Goal: Task Accomplishment & Management: Complete application form

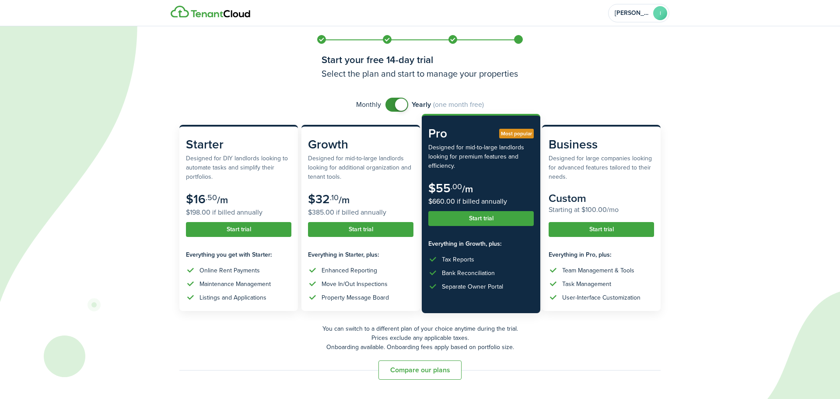
click at [464, 215] on button "Start trial" at bounding box center [480, 218] width 105 height 15
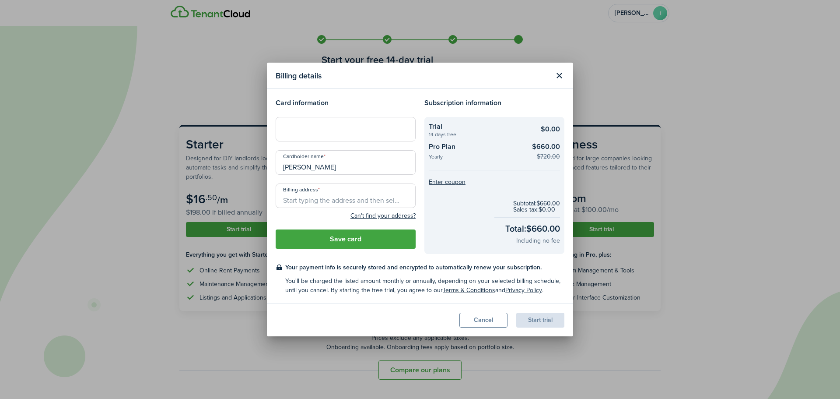
click at [437, 73] on modal-title "Billing details" at bounding box center [413, 75] width 274 height 17
click at [339, 198] on input "Billing address" at bounding box center [346, 195] width 140 height 25
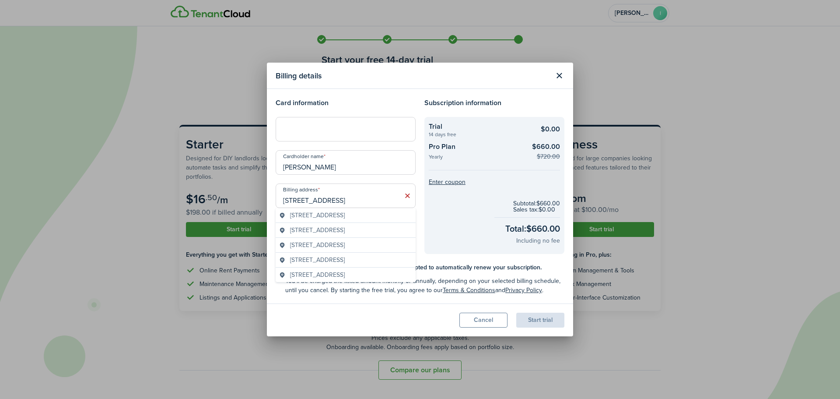
click at [327, 213] on span "[STREET_ADDRESS]" at bounding box center [317, 215] width 55 height 9
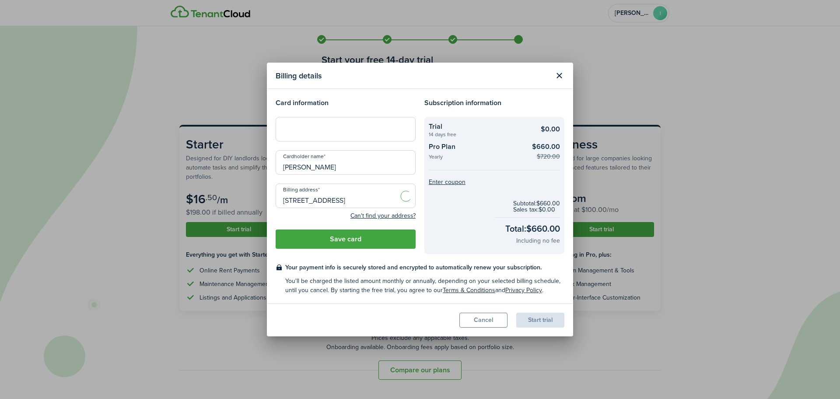
type input "[STREET_ADDRESS]"
click at [367, 239] on button "Save card" at bounding box center [346, 238] width 140 height 19
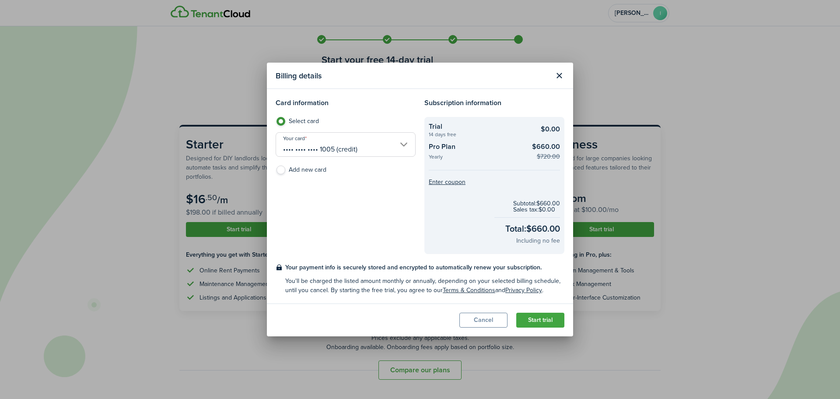
click at [534, 319] on button "Start trial" at bounding box center [540, 320] width 48 height 15
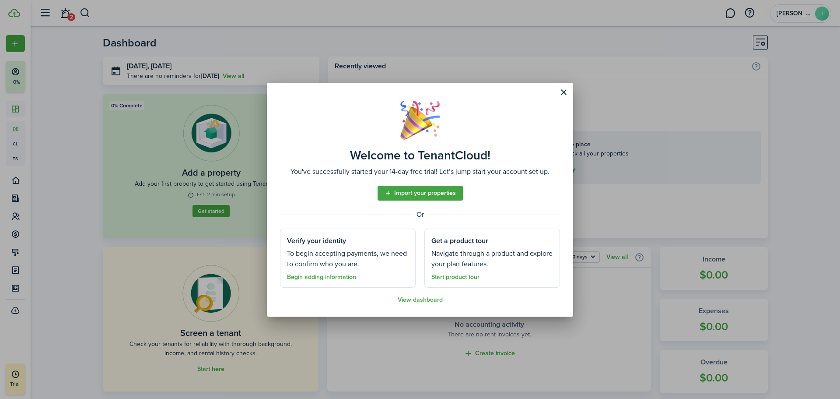
click at [432, 188] on link "Import your properties" at bounding box center [420, 193] width 85 height 15
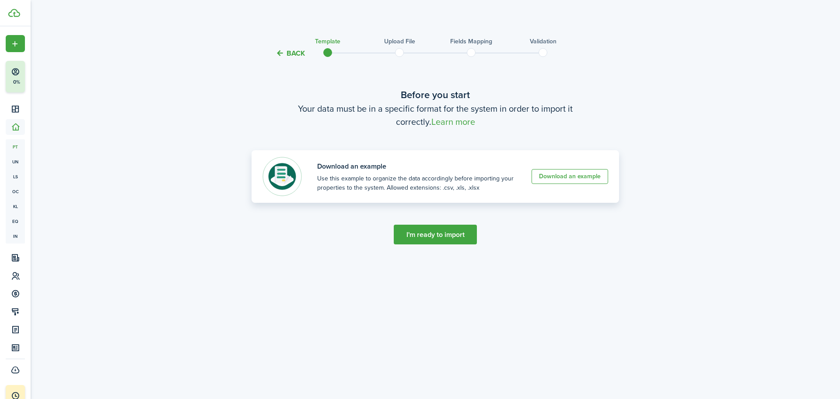
click at [582, 172] on link "Download an example" at bounding box center [570, 176] width 77 height 15
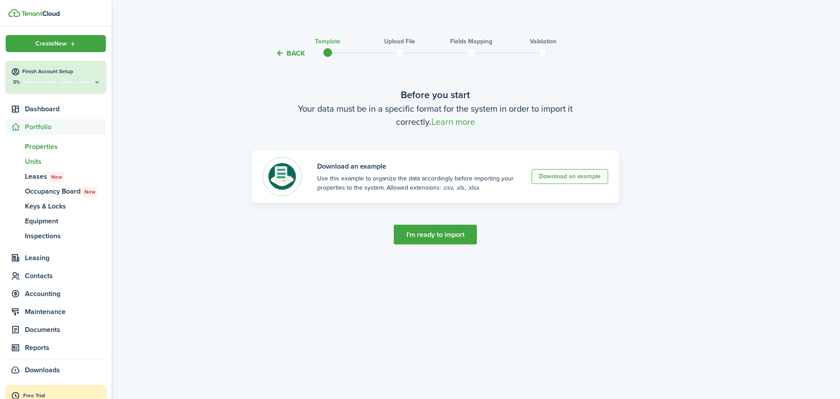
click at [34, 161] on span "Units" at bounding box center [65, 161] width 81 height 11
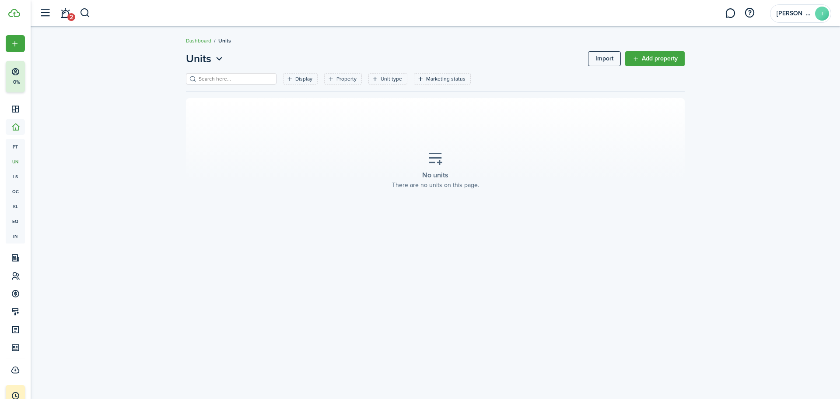
click at [650, 56] on link "Add property" at bounding box center [655, 58] width 60 height 15
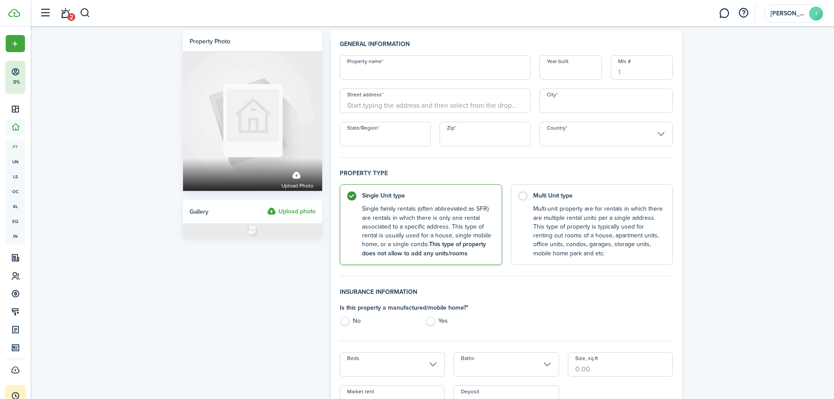
click at [434, 71] on input "Property name" at bounding box center [435, 67] width 191 height 25
type input "[STREET_ADDRESS][PERSON_NAME]"
click at [563, 71] on input "Year built" at bounding box center [570, 67] width 63 height 25
type input "1965"
click at [474, 105] on input "Street address" at bounding box center [435, 100] width 191 height 25
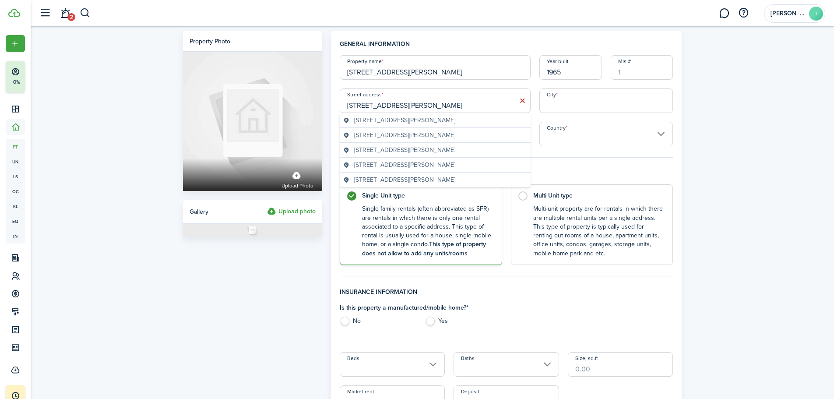
click at [443, 131] on span "[STREET_ADDRESS][PERSON_NAME]" at bounding box center [404, 134] width 101 height 9
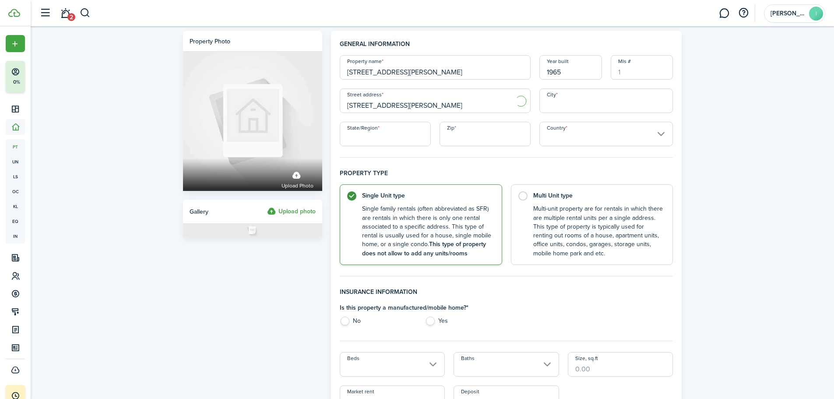
type input "[STREET_ADDRESS][PERSON_NAME]"
type input "Eustis"
type input "FL"
type input "32726"
type input "[GEOGRAPHIC_DATA]"
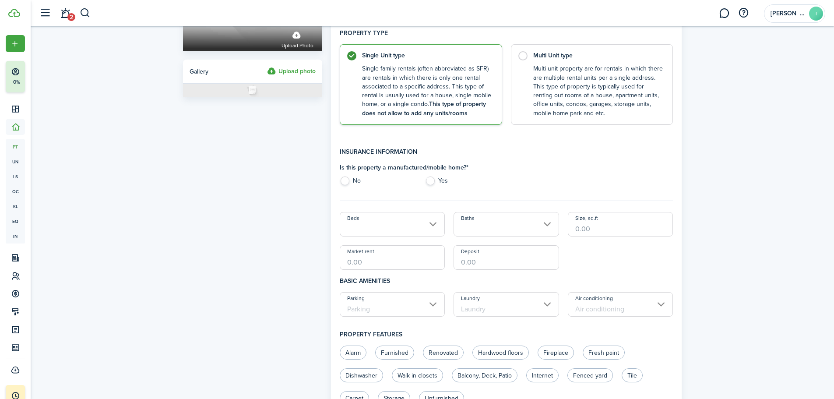
scroll to position [175, 0]
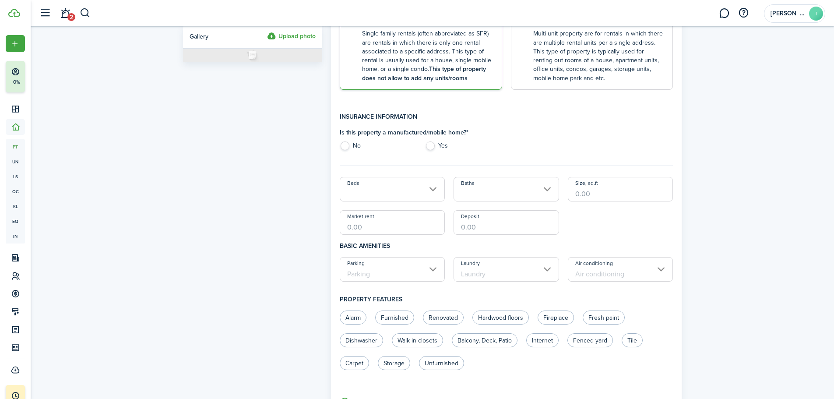
click at [347, 142] on label "No" at bounding box center [378, 147] width 77 height 13
radio input "true"
click at [397, 191] on input "Beds" at bounding box center [392, 189] width 105 height 25
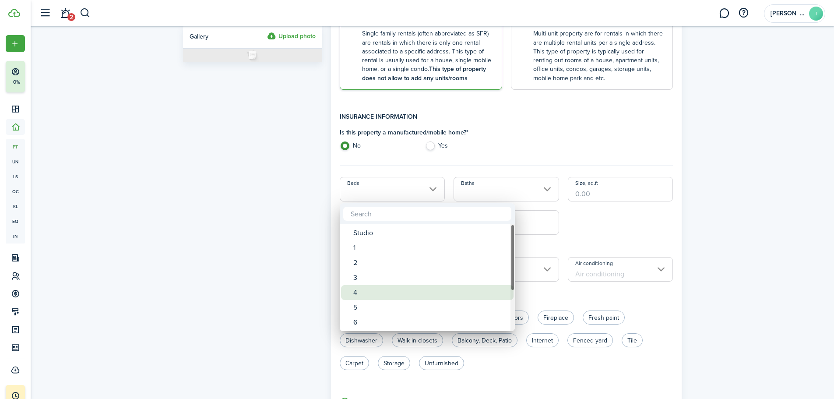
click at [362, 293] on div "4" at bounding box center [430, 292] width 155 height 15
type input "4"
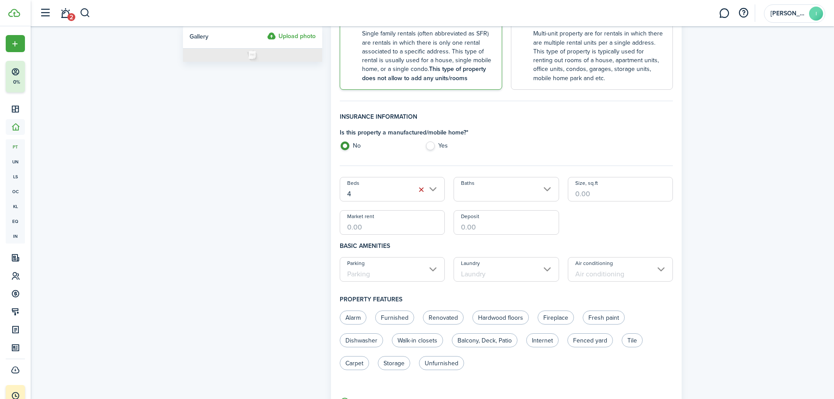
click at [526, 188] on input "Baths" at bounding box center [505, 189] width 105 height 25
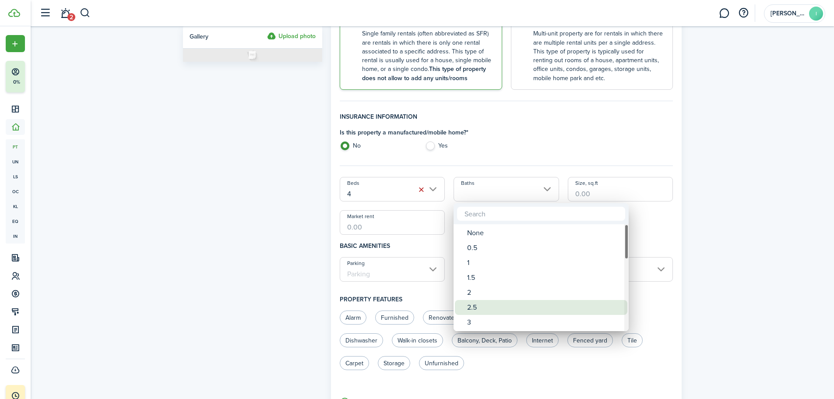
click at [481, 302] on div "2.5" at bounding box center [544, 307] width 155 height 15
type input "2.5"
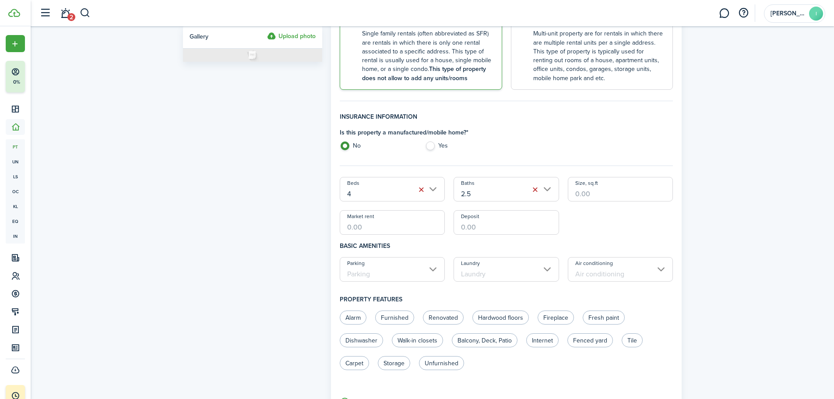
click at [614, 191] on input "Size, sq.ft" at bounding box center [620, 189] width 105 height 25
type input "1,200"
click at [607, 225] on div "Beds 4 Baths 2.5 Size, sq.ft 1,200 Market rent Deposit" at bounding box center [506, 206] width 342 height 58
click at [349, 228] on input "Market rent" at bounding box center [392, 222] width 105 height 25
type input "$1,450.00"
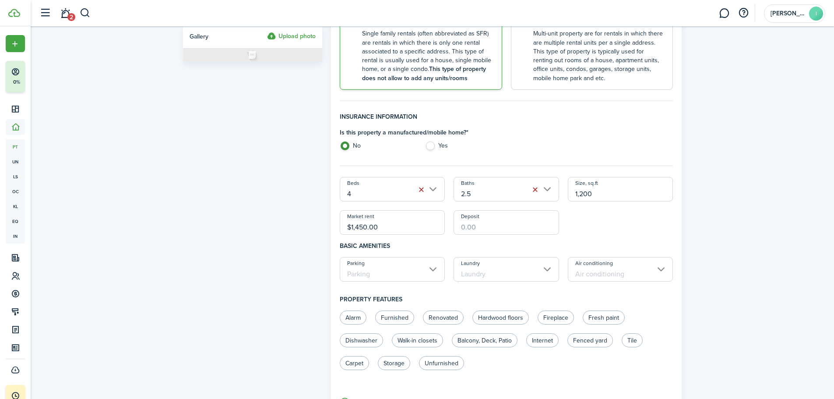
drag, startPoint x: 491, startPoint y: 228, endPoint x: 494, endPoint y: 231, distance: 4.7
click at [492, 228] on input "Deposit" at bounding box center [505, 222] width 105 height 25
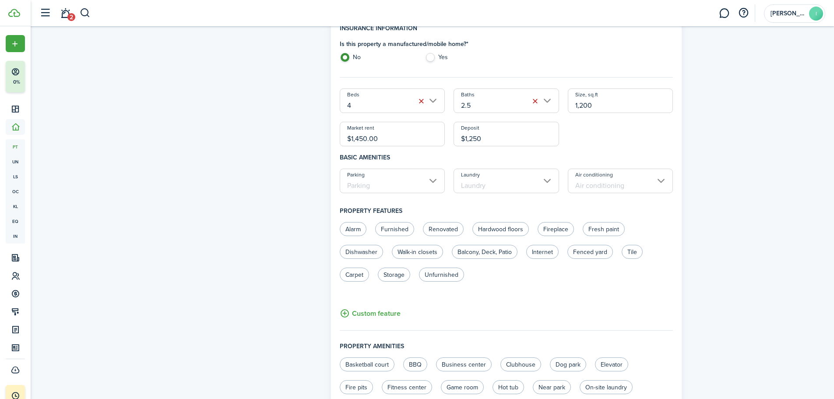
scroll to position [306, 0]
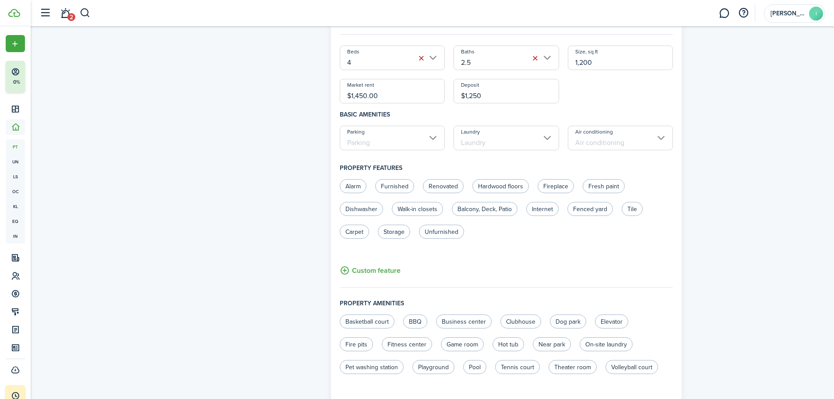
click at [400, 145] on input "Parking" at bounding box center [392, 138] width 105 height 25
type input "$1,250.00"
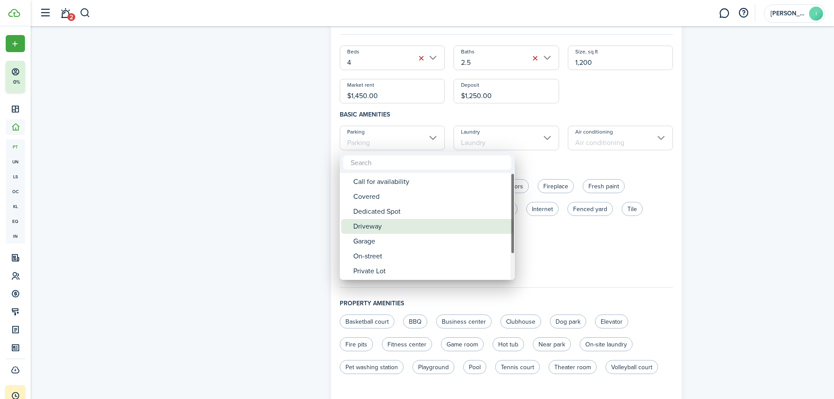
click at [385, 232] on div "Driveway" at bounding box center [430, 226] width 155 height 15
type input "Driveway"
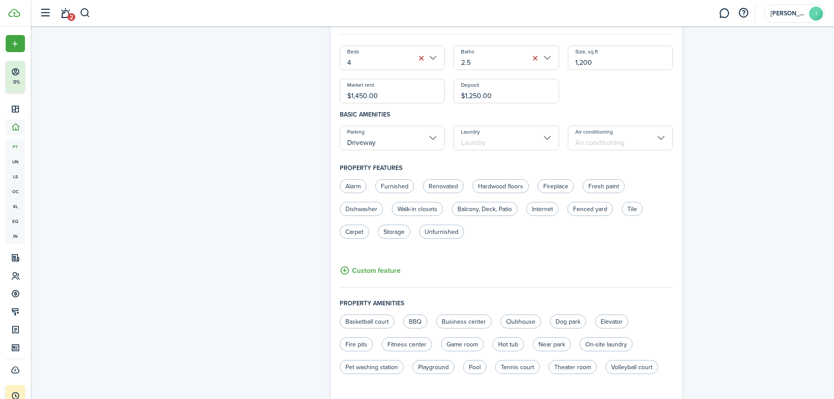
click at [505, 137] on input "Laundry" at bounding box center [505, 138] width 105 height 25
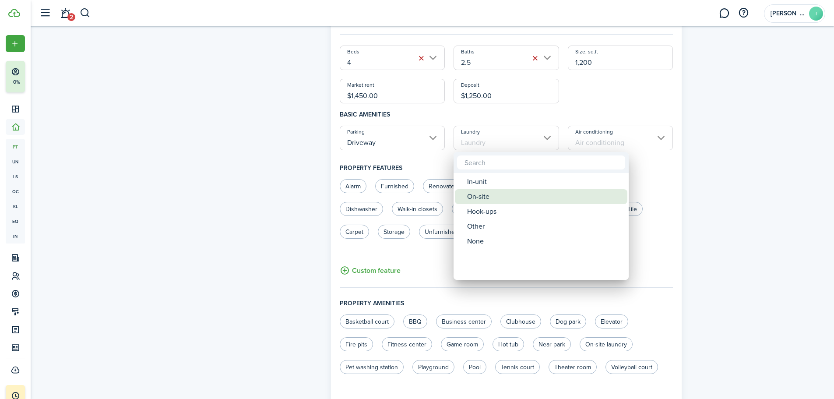
click at [485, 200] on div "On-site" at bounding box center [544, 196] width 155 height 15
type input "On-site"
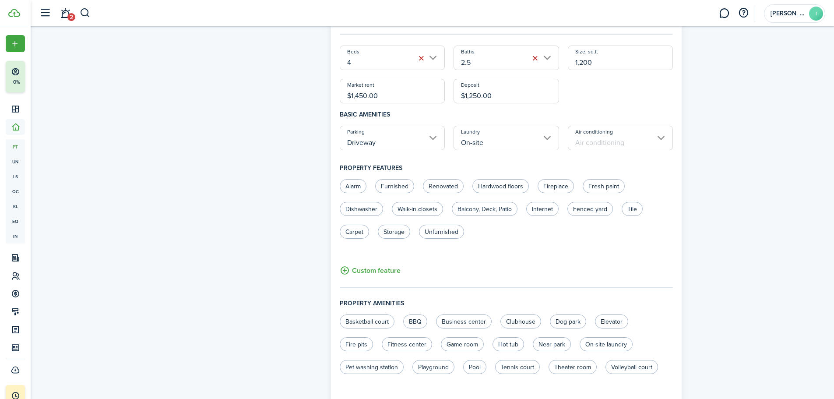
click at [634, 139] on input "Air conditioning" at bounding box center [620, 138] width 105 height 25
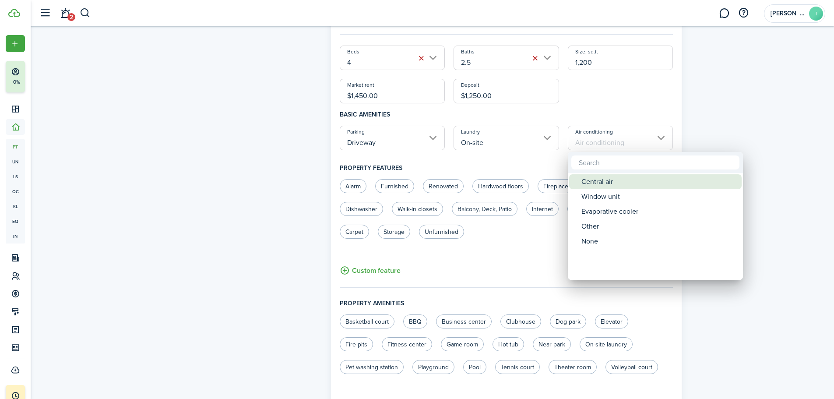
click at [611, 186] on div "Central air" at bounding box center [658, 181] width 155 height 15
type input "Central air"
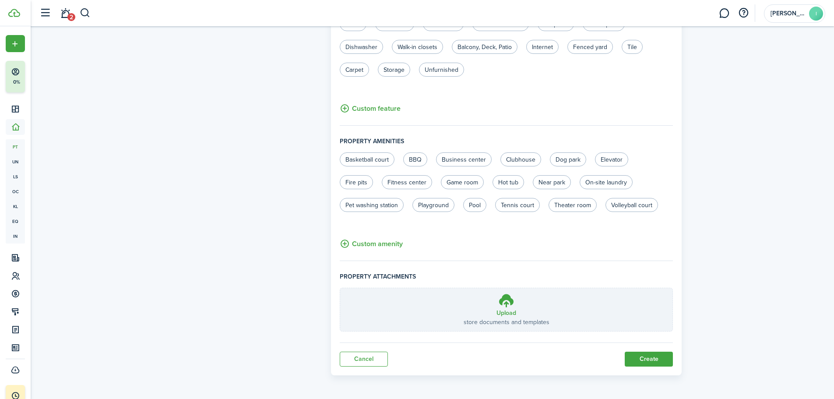
scroll to position [469, 0]
click at [645, 359] on button "Create" at bounding box center [649, 358] width 48 height 15
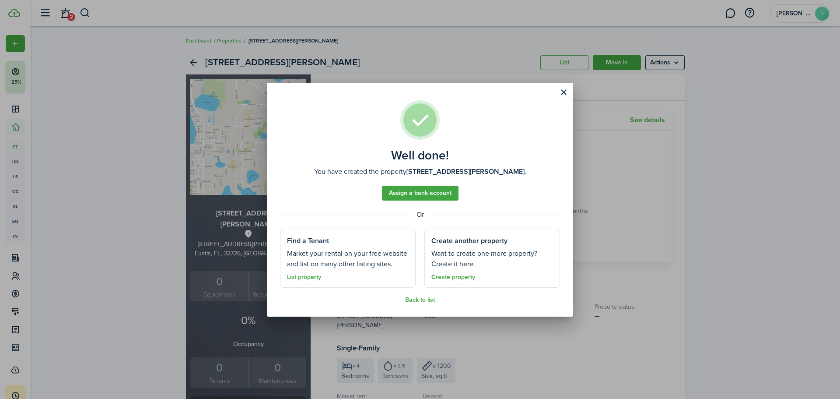
click at [435, 194] on link "Assign a bank account" at bounding box center [420, 193] width 77 height 15
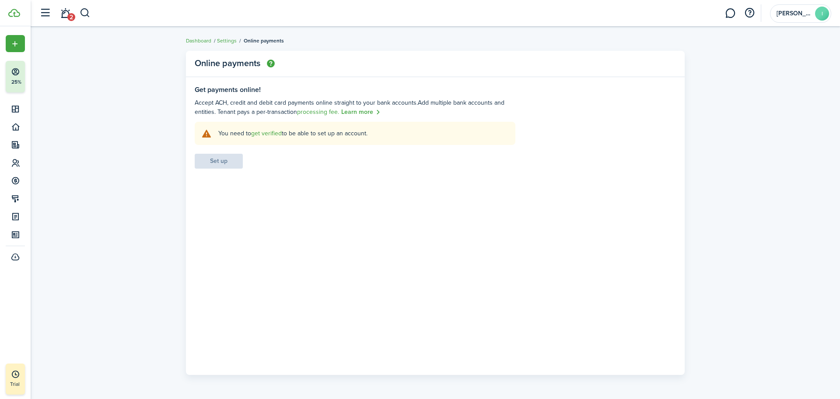
click at [260, 132] on link "get verified" at bounding box center [266, 133] width 31 height 9
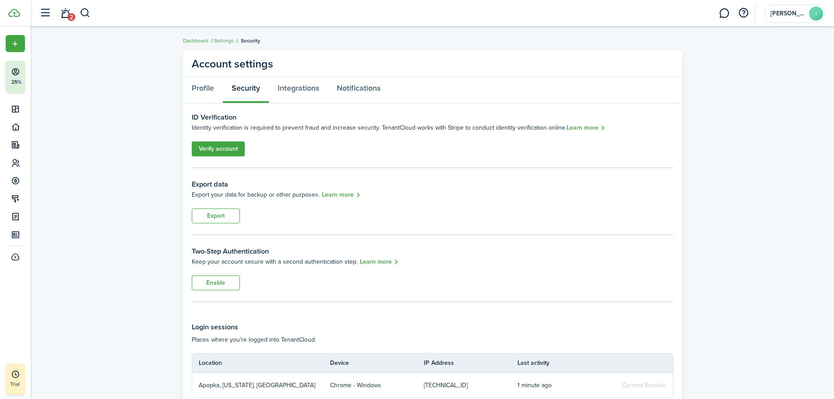
click at [221, 145] on link "Verify account" at bounding box center [218, 148] width 53 height 15
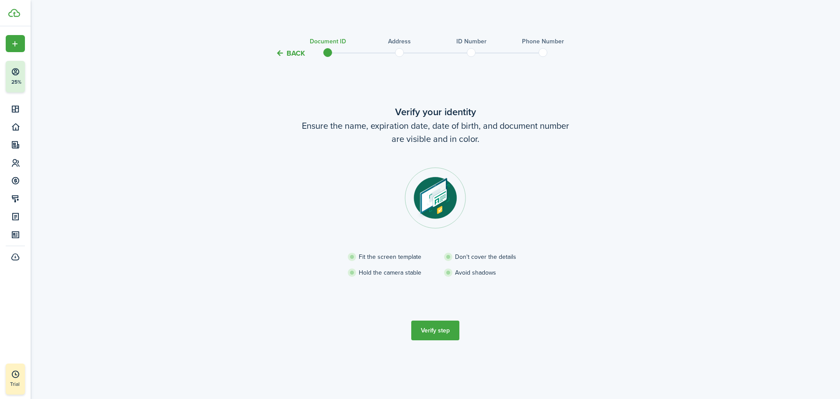
click at [446, 329] on button "Verify step" at bounding box center [435, 330] width 48 height 20
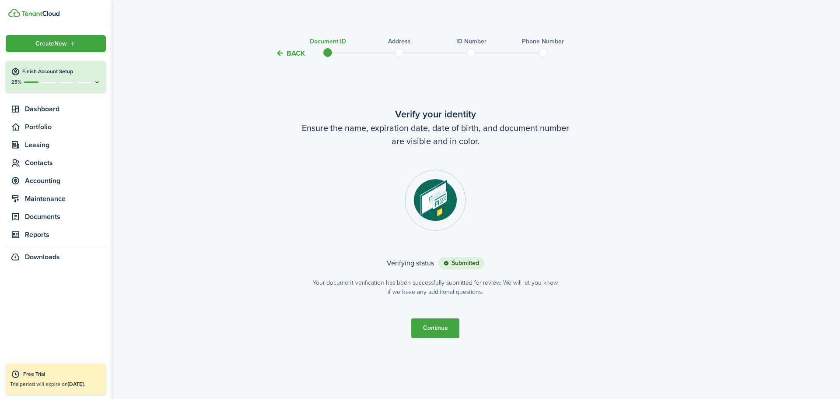
click at [42, 73] on h4 "Finish Account Setup" at bounding box center [61, 71] width 78 height 7
click at [45, 126] on span "Portfolio" at bounding box center [65, 127] width 81 height 11
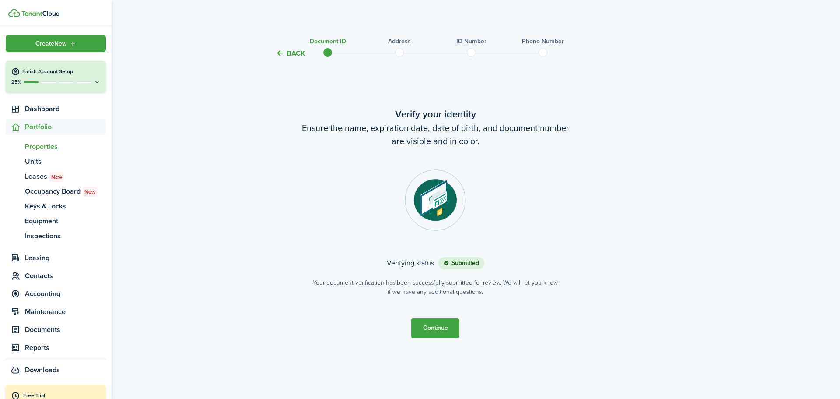
click at [33, 148] on span "Properties" at bounding box center [65, 146] width 81 height 11
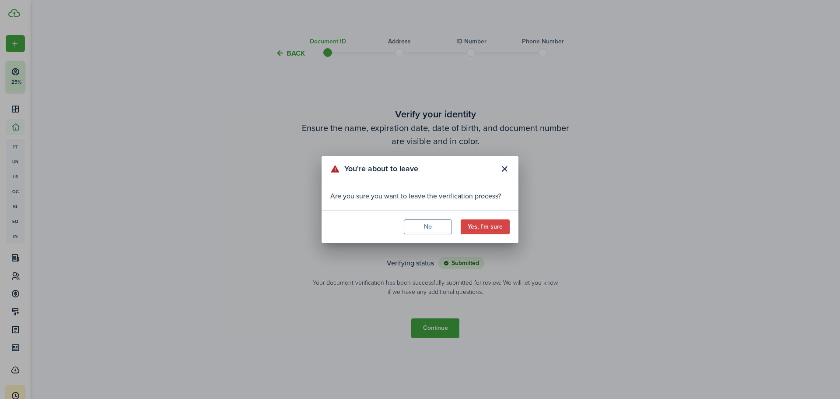
click at [507, 166] on button "Close modal" at bounding box center [504, 169] width 15 height 15
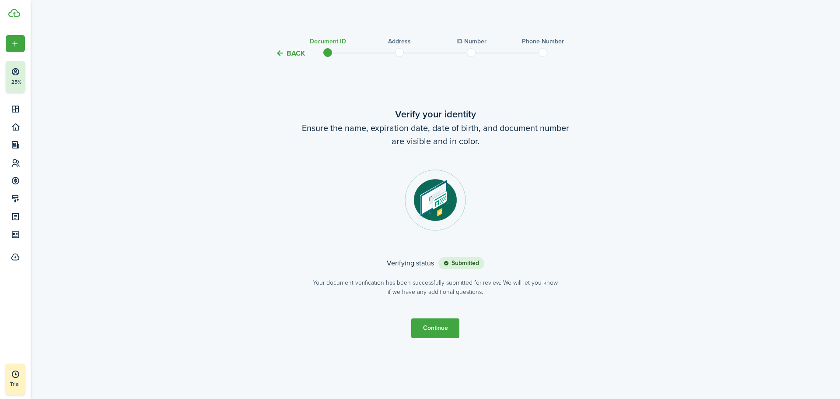
click at [430, 328] on button "Continue" at bounding box center [435, 328] width 48 height 20
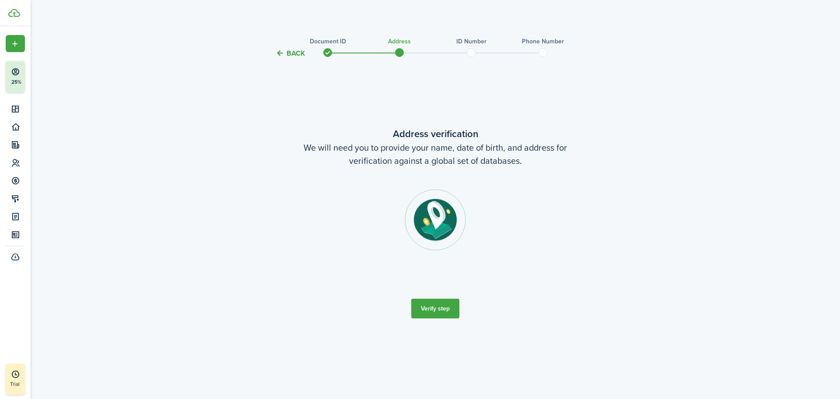
click at [429, 306] on button "Verify step" at bounding box center [435, 309] width 48 height 20
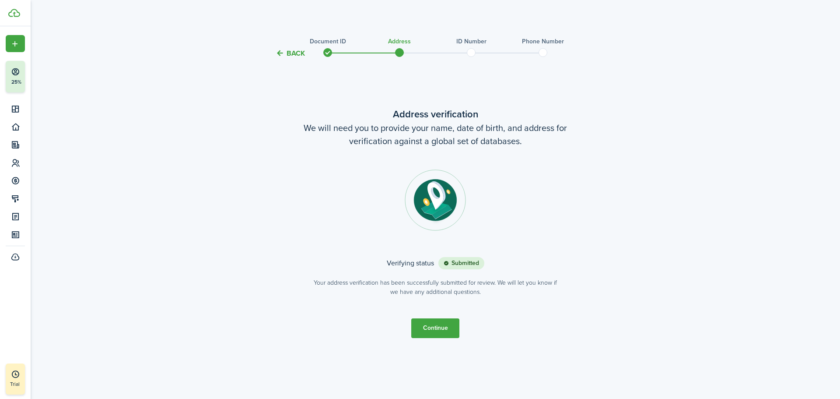
click at [425, 326] on button "Continue" at bounding box center [435, 328] width 48 height 20
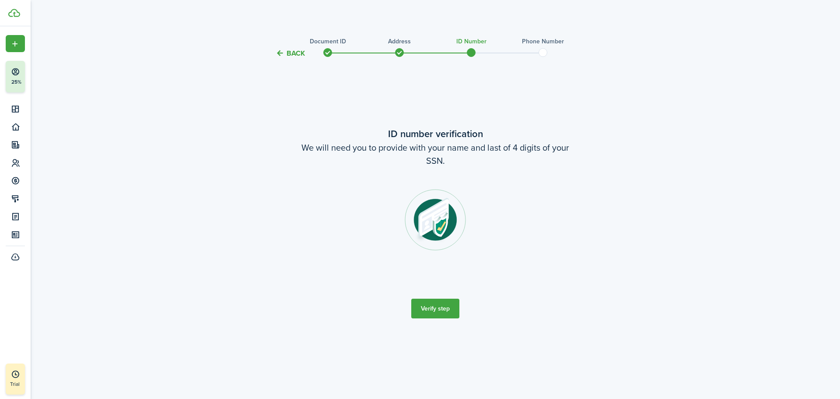
click at [432, 311] on button "Verify step" at bounding box center [435, 309] width 48 height 20
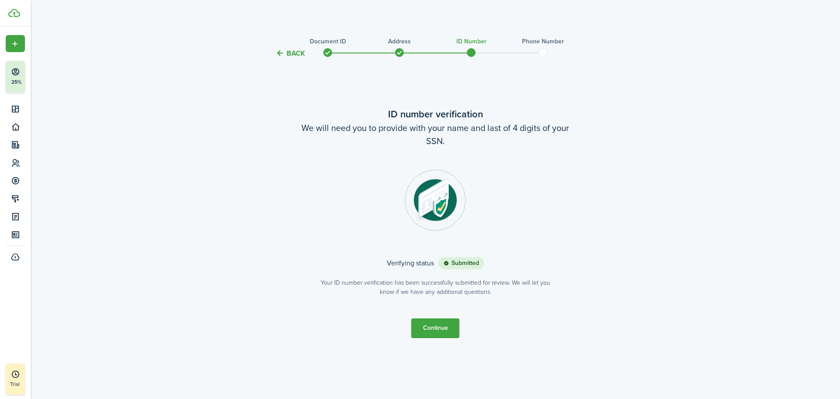
click at [426, 327] on button "Continue" at bounding box center [435, 328] width 48 height 20
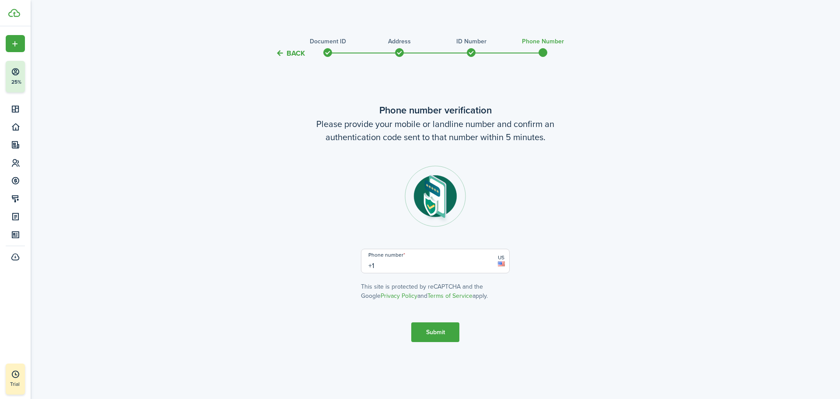
click at [451, 267] on input "+1" at bounding box center [435, 261] width 149 height 25
type input "[PHONE_NUMBER]"
click at [447, 328] on button "Submit" at bounding box center [435, 332] width 48 height 20
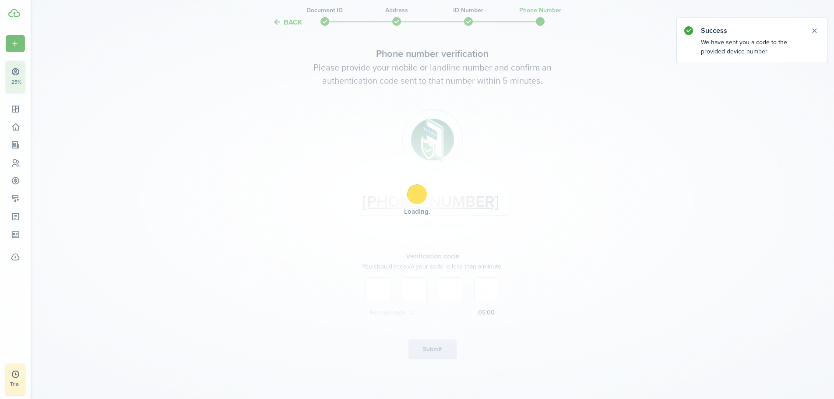
scroll to position [43, 0]
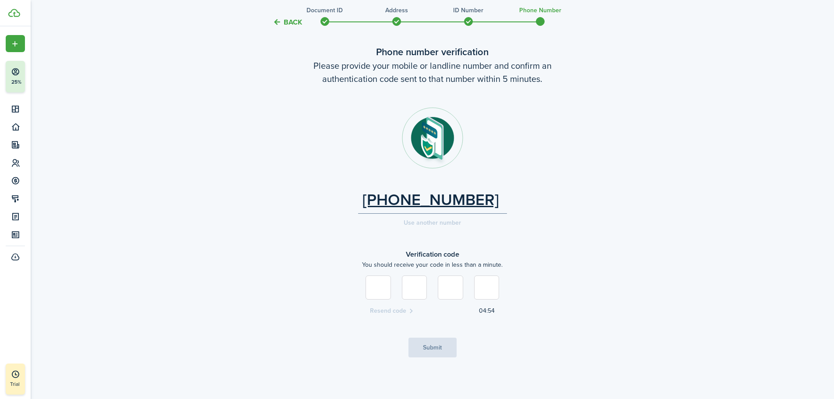
type input "7"
type input "8"
type input "2"
type input "5"
click at [441, 348] on button "Submit" at bounding box center [432, 347] width 48 height 20
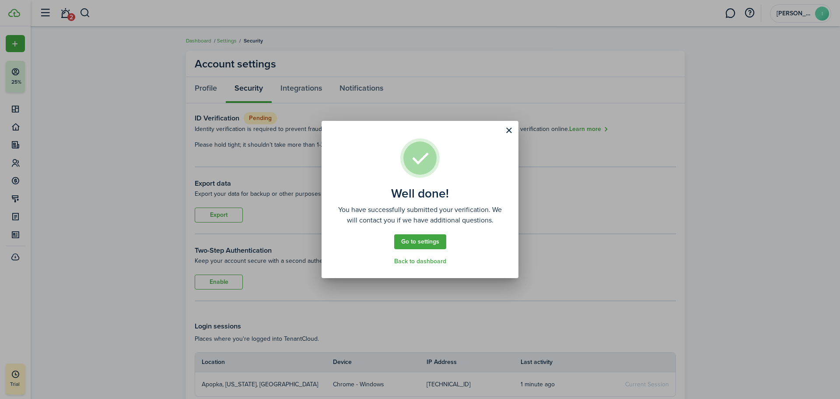
click at [509, 135] on button "Close modal" at bounding box center [509, 130] width 15 height 15
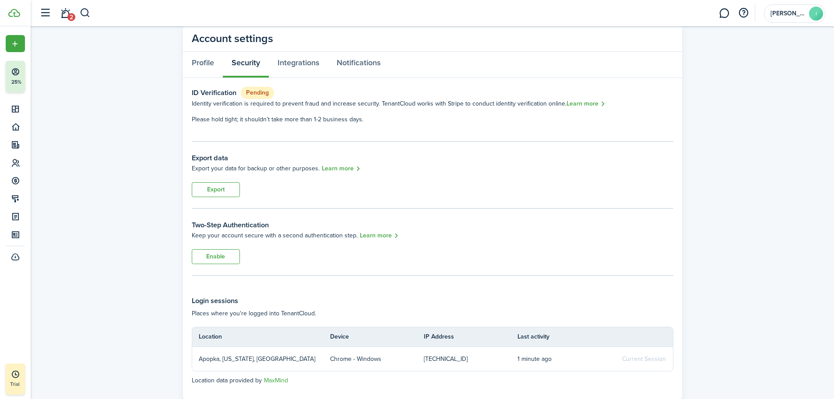
scroll to position [50, 0]
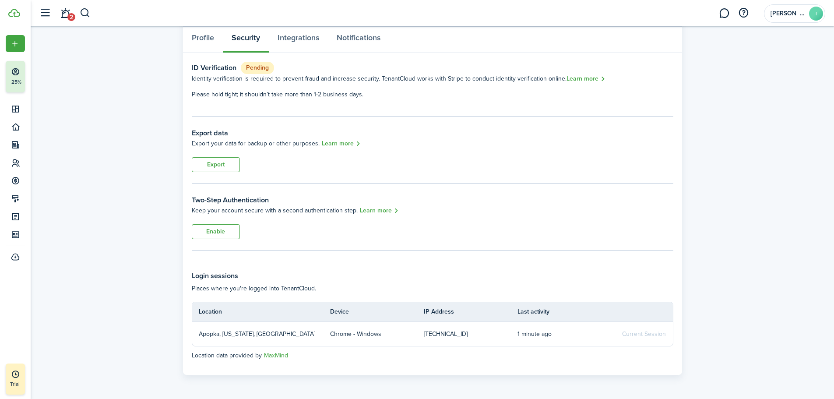
click at [64, 15] on link "2" at bounding box center [65, 13] width 17 height 22
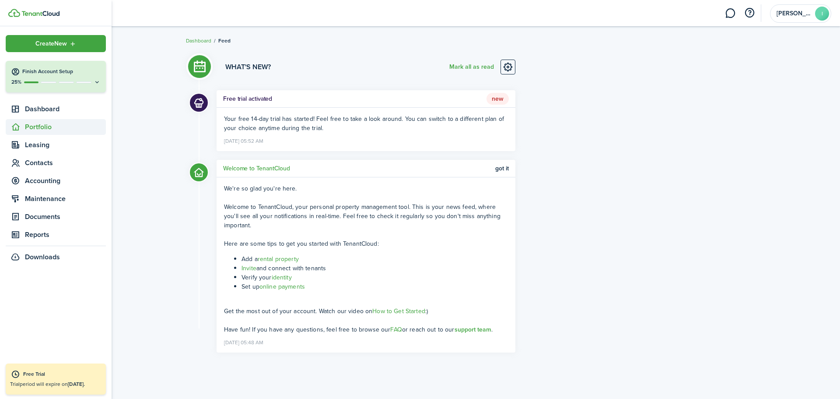
click at [36, 128] on span "Portfolio" at bounding box center [65, 127] width 81 height 11
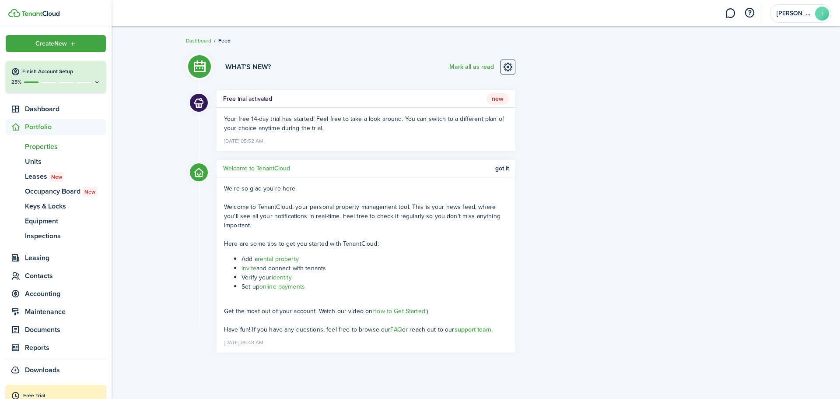
click at [37, 146] on span "Properties" at bounding box center [65, 146] width 81 height 11
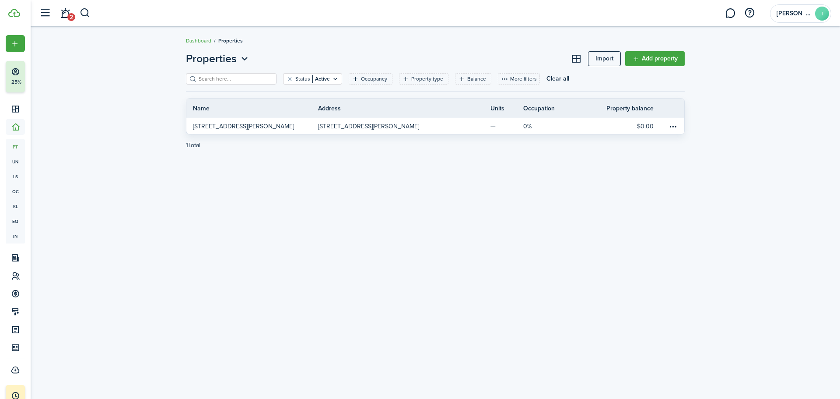
click at [662, 56] on link "Add property" at bounding box center [655, 58] width 60 height 15
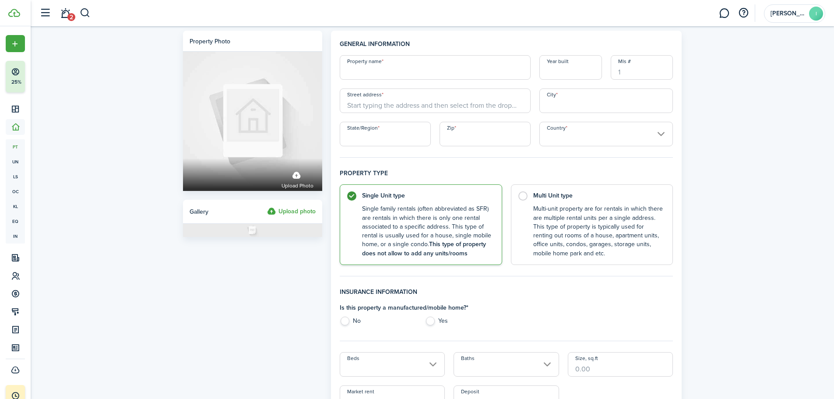
click at [447, 70] on input "Property name" at bounding box center [435, 67] width 191 height 25
type input "1804 Selleen"
type input "1974"
click at [457, 105] on input "Street address" at bounding box center [435, 100] width 191 height 25
click at [409, 120] on span "[STREET_ADDRESS]" at bounding box center [381, 120] width 55 height 9
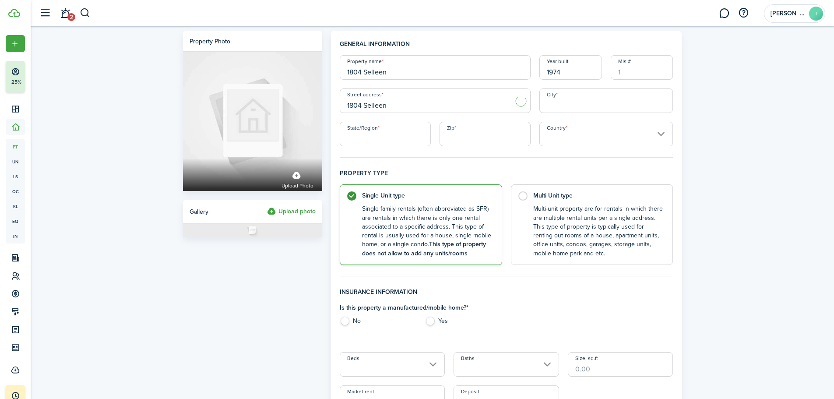
type input "1804 Selleen Dr"
type input "Eustis"
type input "FL"
type input "32726"
type input "[GEOGRAPHIC_DATA]"
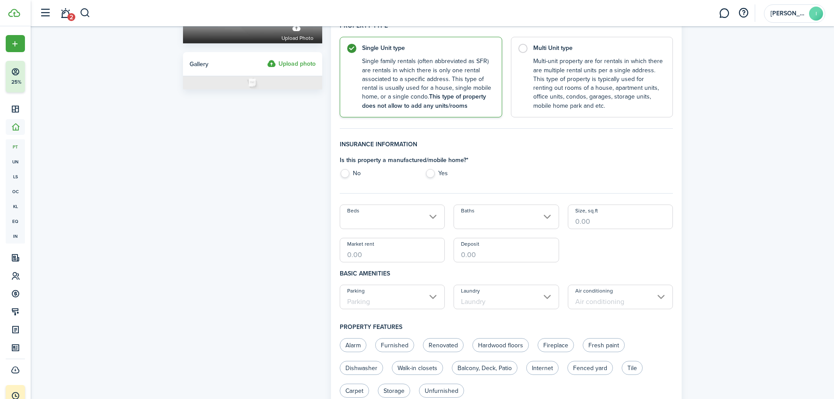
scroll to position [175, 0]
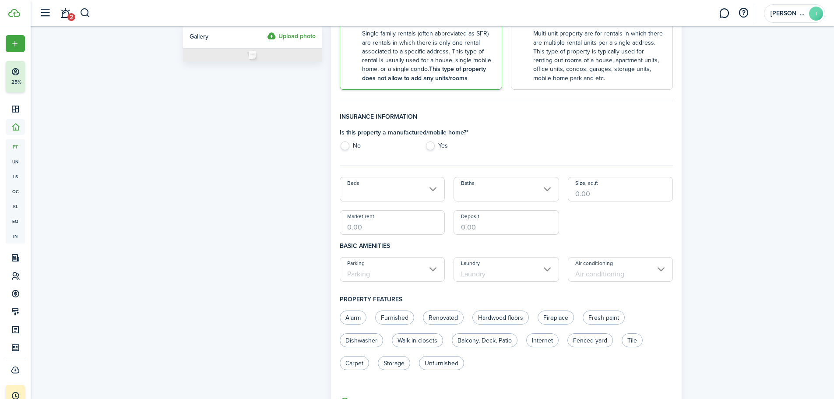
click at [351, 145] on label "No" at bounding box center [378, 147] width 77 height 13
radio input "true"
click at [399, 188] on input "Beds" at bounding box center [392, 189] width 105 height 25
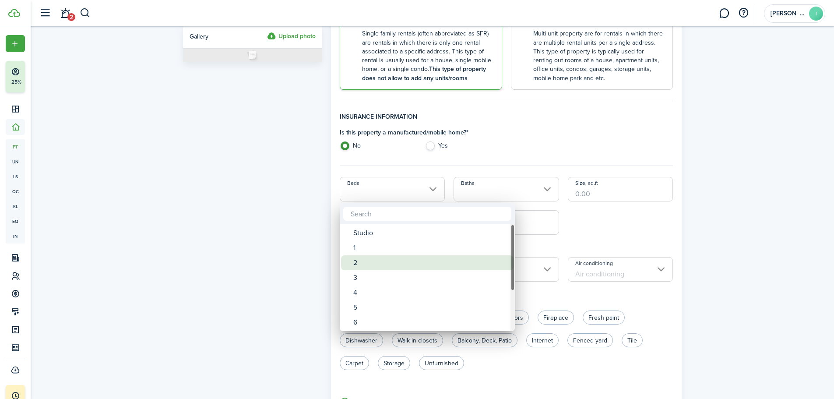
click at [361, 263] on div "2" at bounding box center [430, 262] width 155 height 15
type input "2"
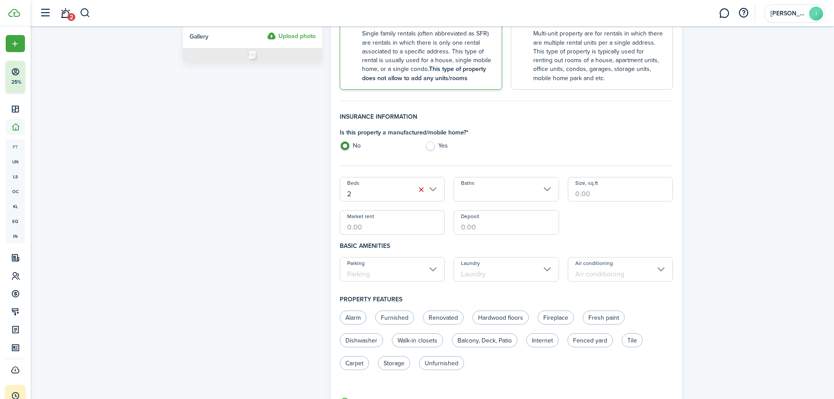
click at [494, 190] on input "Baths" at bounding box center [505, 189] width 105 height 25
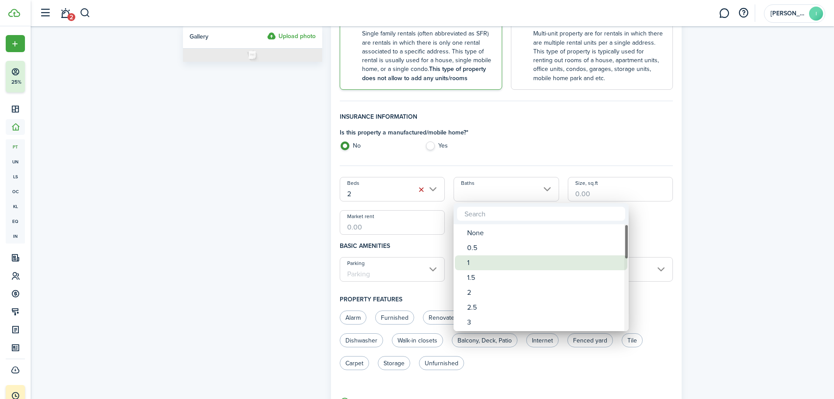
click at [474, 264] on div "1" at bounding box center [544, 262] width 155 height 15
type input "1"
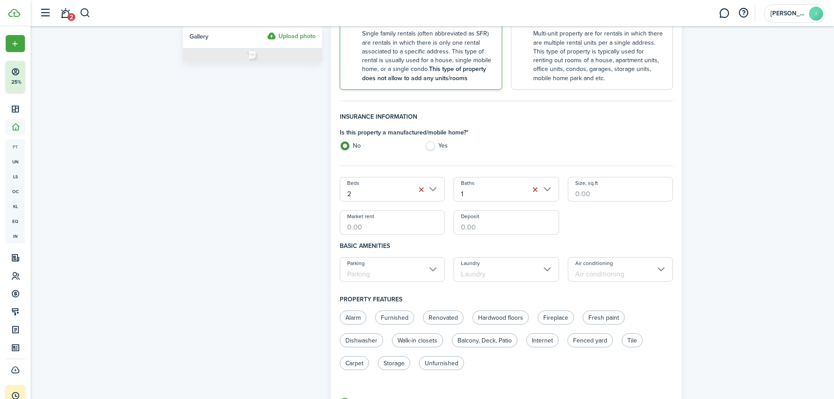
click at [617, 194] on input "Size, sq.ft" at bounding box center [620, 189] width 105 height 25
type input "1,100"
click at [370, 230] on input "Market rent" at bounding box center [392, 222] width 105 height 25
type input "$1,300.00"
type input "$1,250.00"
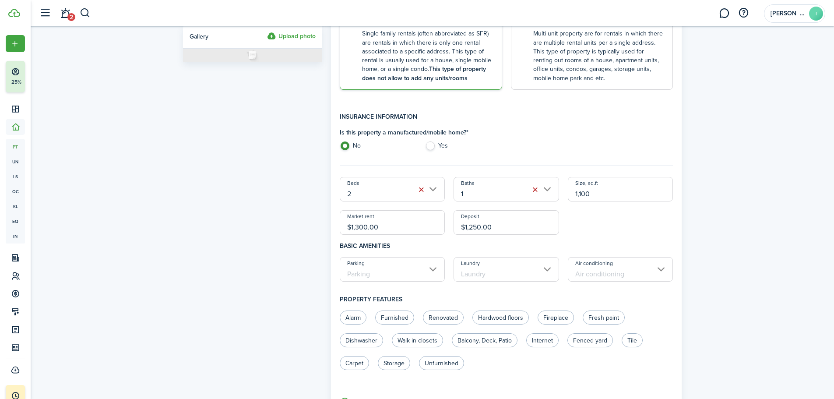
click at [621, 232] on div "Beds 2 Baths 1 Size, sq.ft 1,100 Market rent $1,300.00 Deposit $1,250.00" at bounding box center [506, 206] width 342 height 58
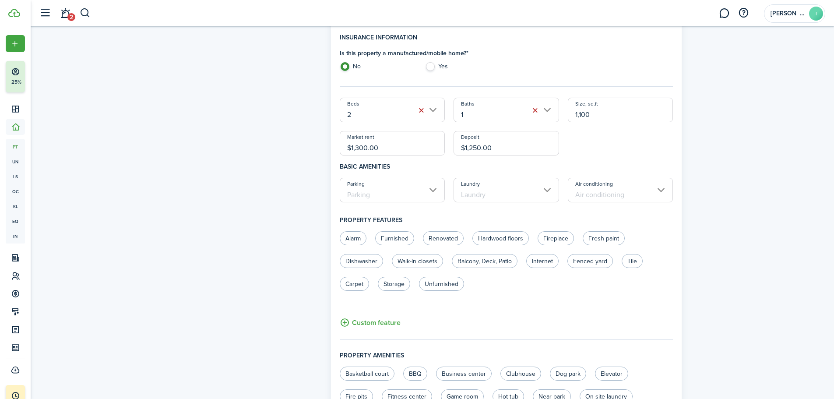
scroll to position [306, 0]
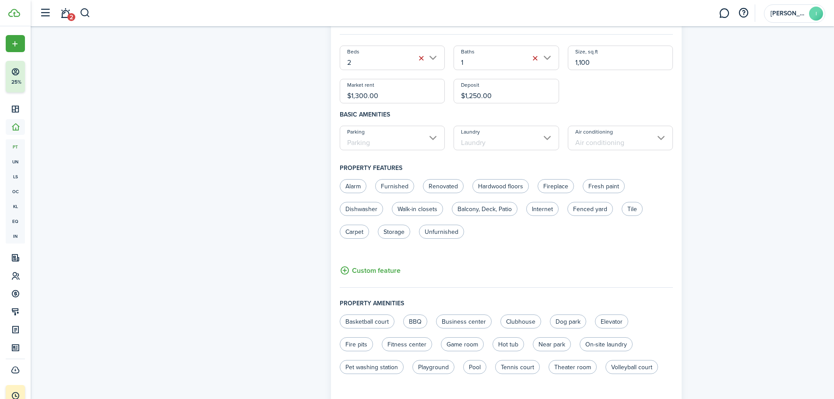
click at [412, 134] on input "Parking" at bounding box center [392, 138] width 105 height 25
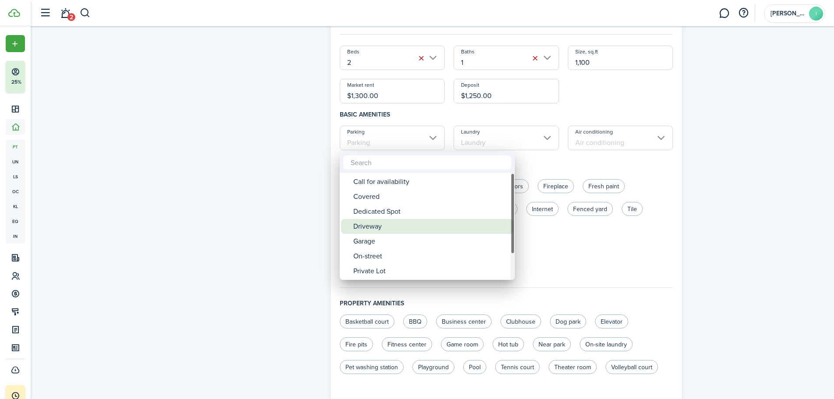
click at [362, 225] on div "Driveway" at bounding box center [430, 226] width 155 height 15
type input "Driveway"
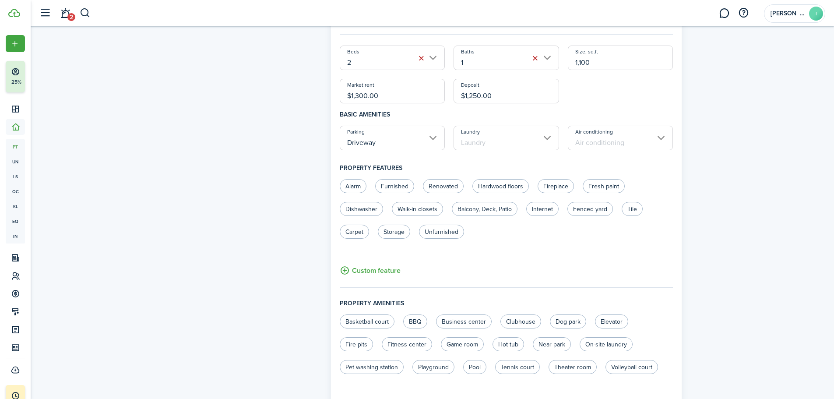
click at [468, 140] on input "Laundry" at bounding box center [505, 138] width 105 height 25
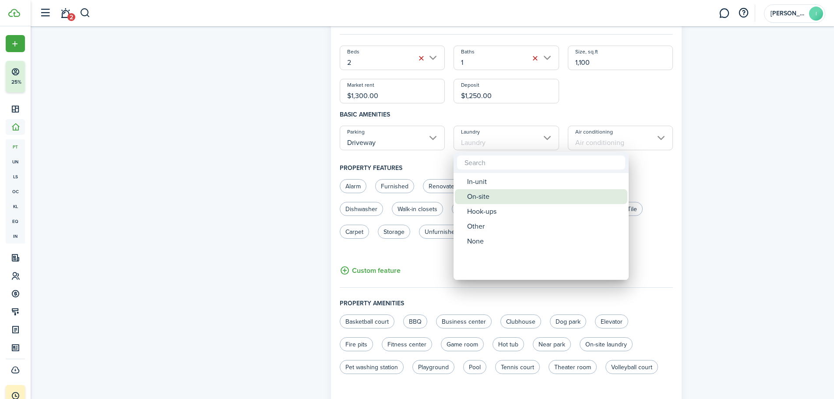
click at [477, 195] on div "On-site" at bounding box center [544, 196] width 155 height 15
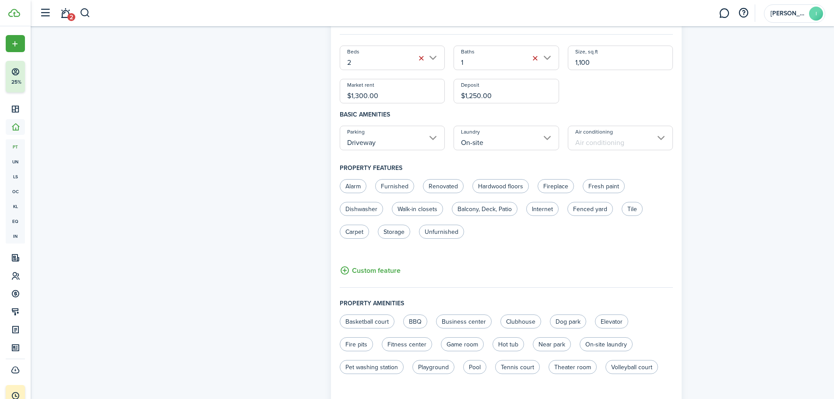
click at [603, 141] on input "Air conditioning" at bounding box center [620, 138] width 105 height 25
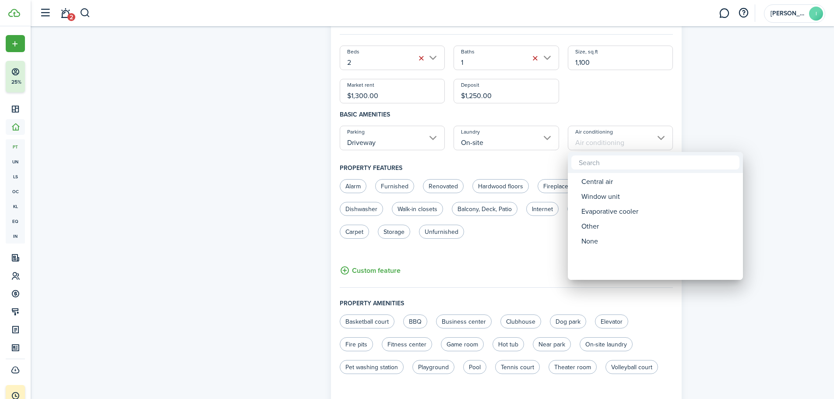
click at [500, 150] on div at bounding box center [417, 199] width 974 height 539
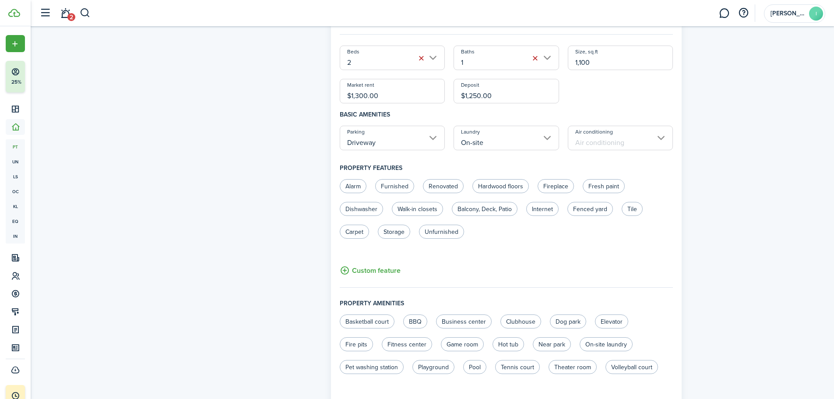
click at [497, 142] on input "On-site" at bounding box center [505, 138] width 105 height 25
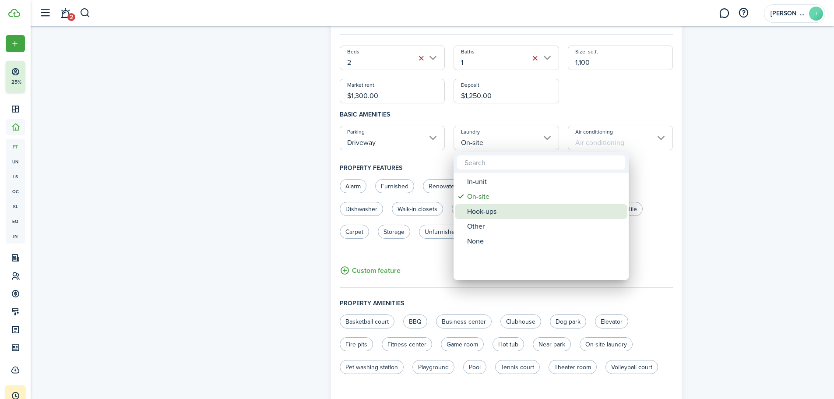
click at [479, 207] on div "Hook-ups" at bounding box center [544, 211] width 155 height 15
type input "Hook-ups"
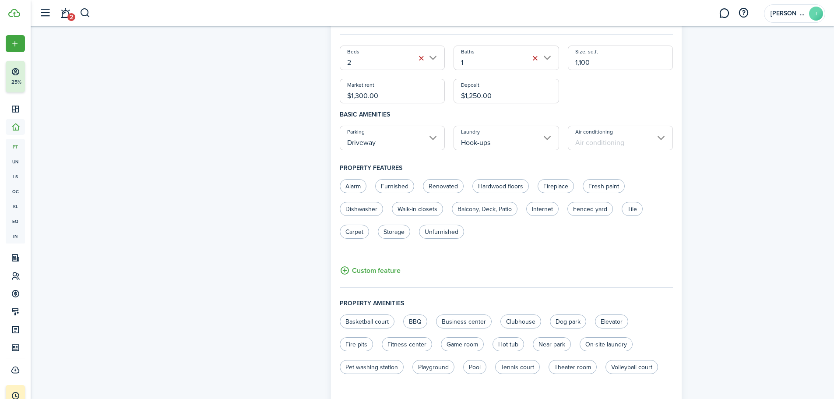
click at [613, 136] on input "Air conditioning" at bounding box center [620, 138] width 105 height 25
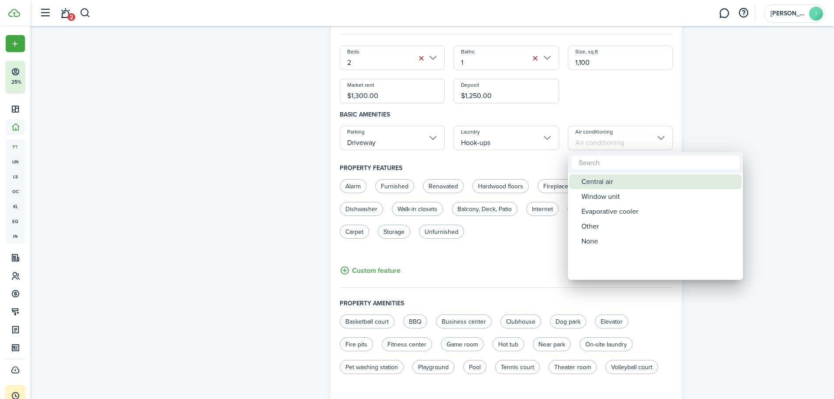
click at [597, 177] on div "Central air" at bounding box center [658, 181] width 155 height 15
type input "Central air"
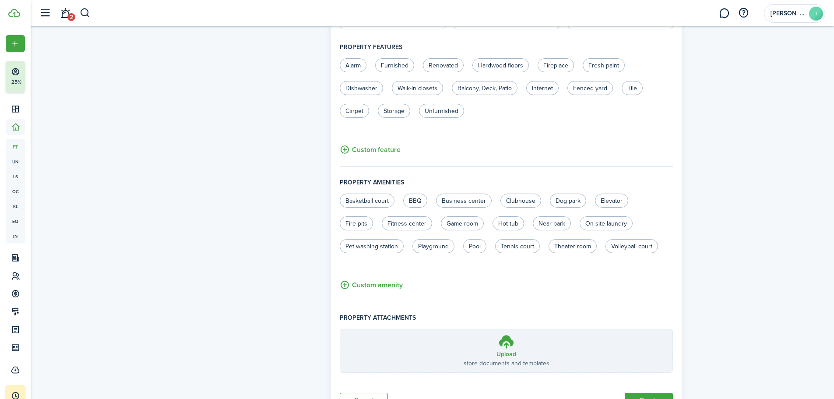
scroll to position [469, 0]
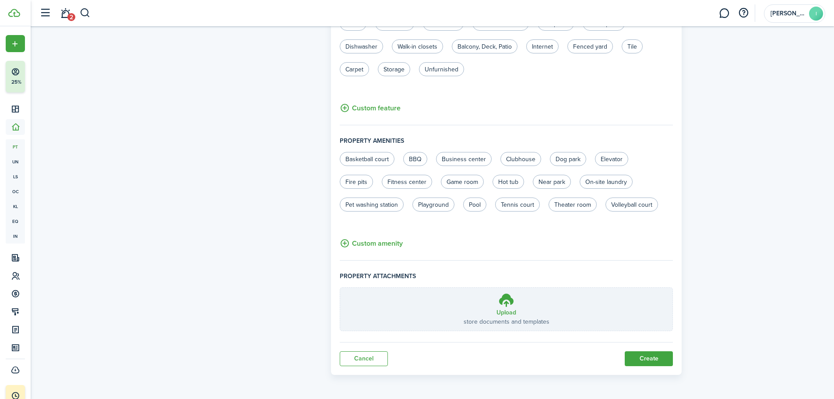
click at [644, 356] on button "Create" at bounding box center [649, 358] width 48 height 15
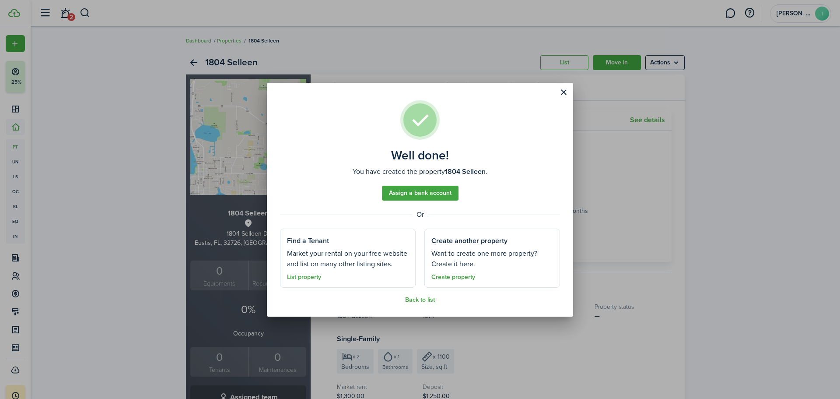
click at [451, 274] on link "Create property" at bounding box center [454, 277] width 44 height 7
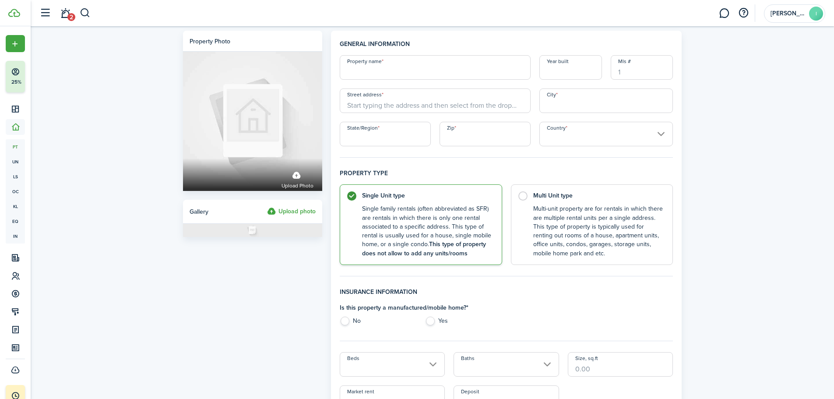
click at [439, 67] on input "Property name" at bounding box center [435, 67] width 191 height 25
click at [544, 187] on label "Multi Unit type Multi-unit property are for rentals in which there are multiple…" at bounding box center [592, 222] width 162 height 81
radio input "false"
radio input "true"
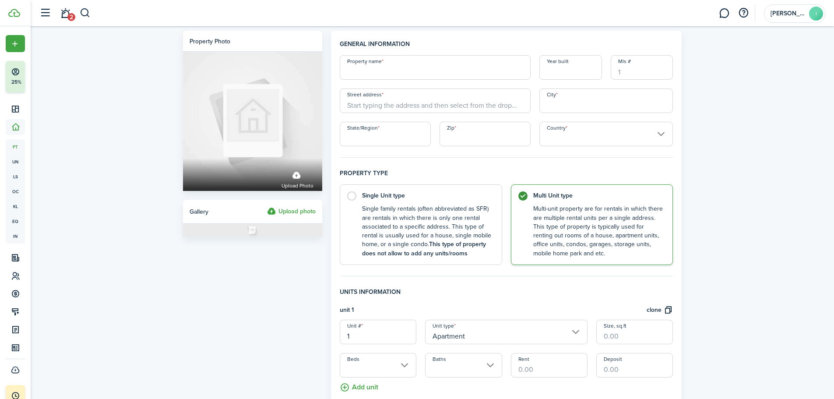
click at [379, 70] on input "Property name" at bounding box center [435, 67] width 191 height 25
type input "[STREET_ADDRESS][PERSON_NAME]"
type input "1965"
click at [427, 106] on input "Street address" at bounding box center [435, 100] width 191 height 25
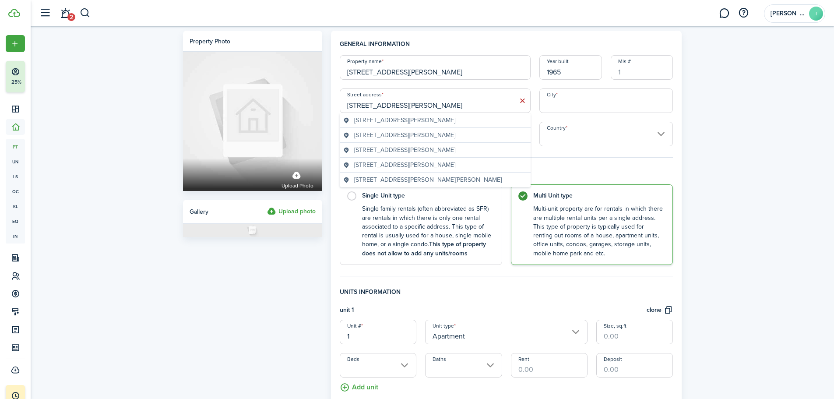
click at [420, 125] on div "[STREET_ADDRESS][PERSON_NAME]" at bounding box center [435, 120] width 191 height 15
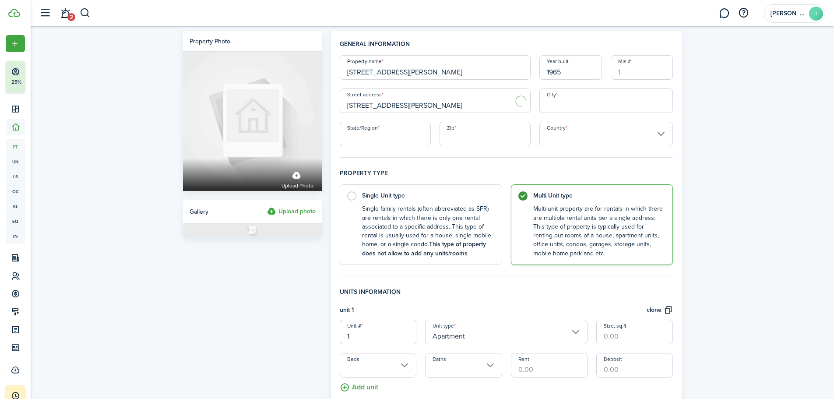
type input "[STREET_ADDRESS][PERSON_NAME]"
type input "Minden"
type input "LA"
type input "71055"
type input "[GEOGRAPHIC_DATA]"
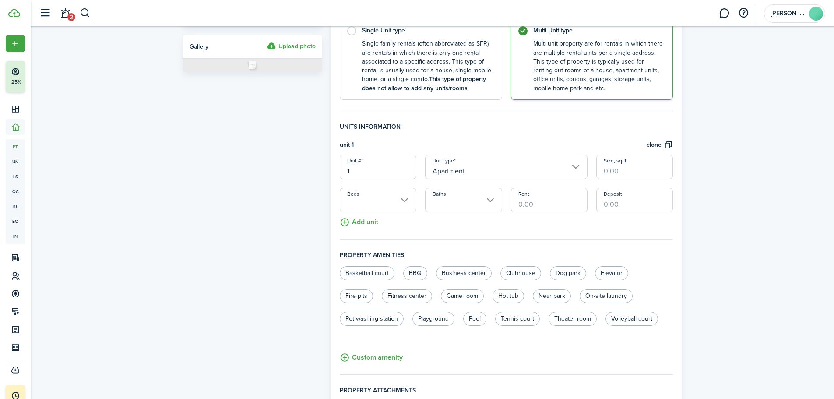
scroll to position [175, 0]
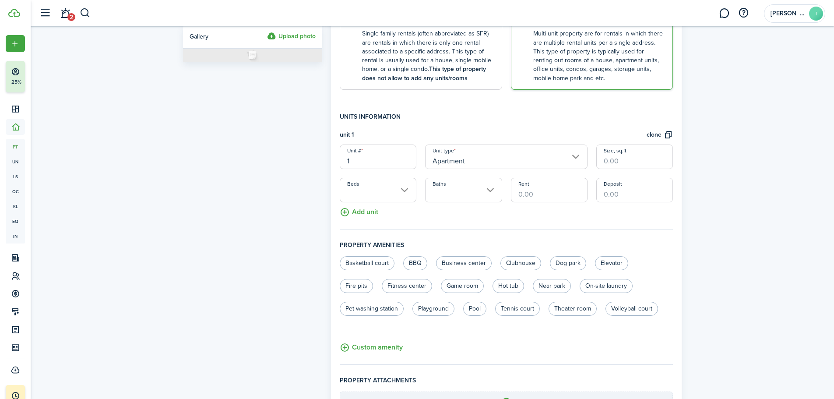
click at [640, 159] on input "Size, sq.ft" at bounding box center [634, 156] width 77 height 25
click at [378, 191] on input "Beds" at bounding box center [378, 190] width 77 height 25
type input "534"
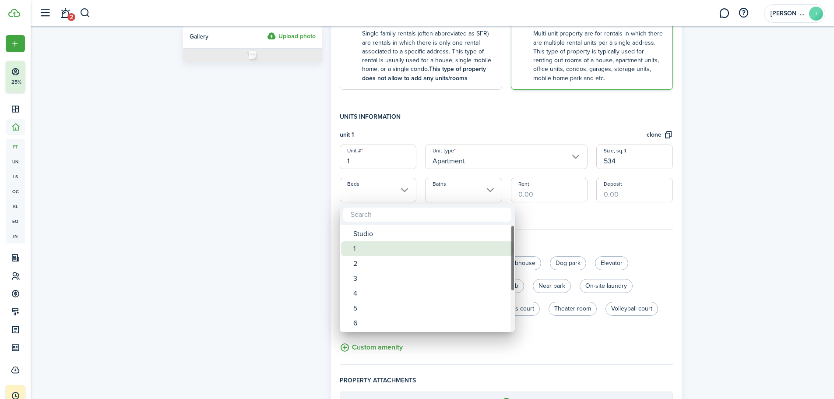
click at [366, 246] on div "1" at bounding box center [430, 248] width 155 height 15
type input "1"
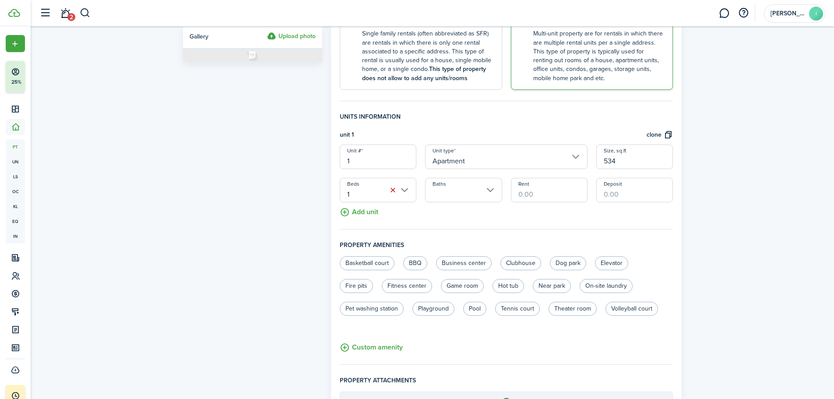
click at [460, 195] on input "Baths" at bounding box center [463, 190] width 77 height 25
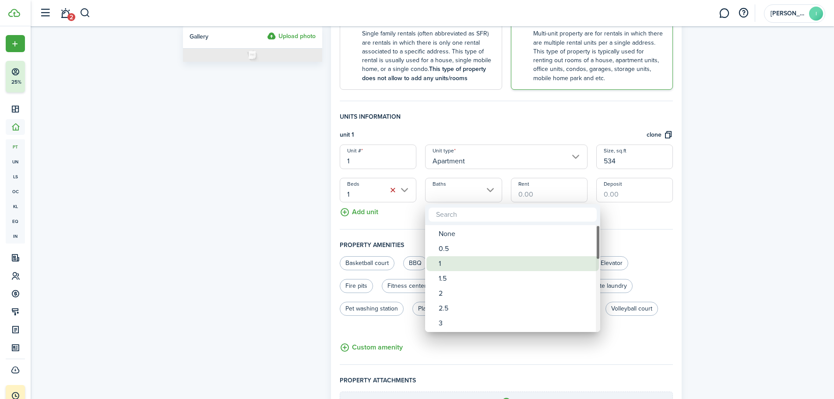
click at [446, 262] on div "1" at bounding box center [516, 263] width 155 height 15
type input "1"
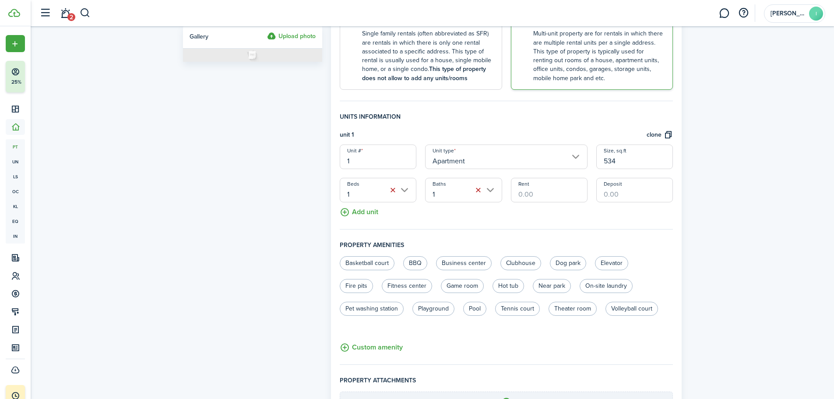
click at [520, 197] on input "Rent" at bounding box center [549, 190] width 77 height 25
type input "$320.00"
click at [591, 222] on fieldset "Units information unit 1 clone Unit # 1 Unit type Apartment Size, sq.ft 534 Bed…" at bounding box center [507, 170] width 334 height 117
click at [659, 134] on button "clone" at bounding box center [659, 135] width 26 height 10
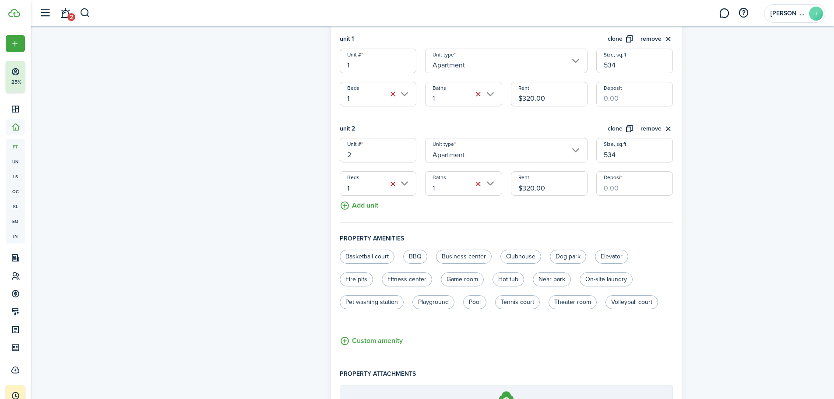
scroll to position [306, 0]
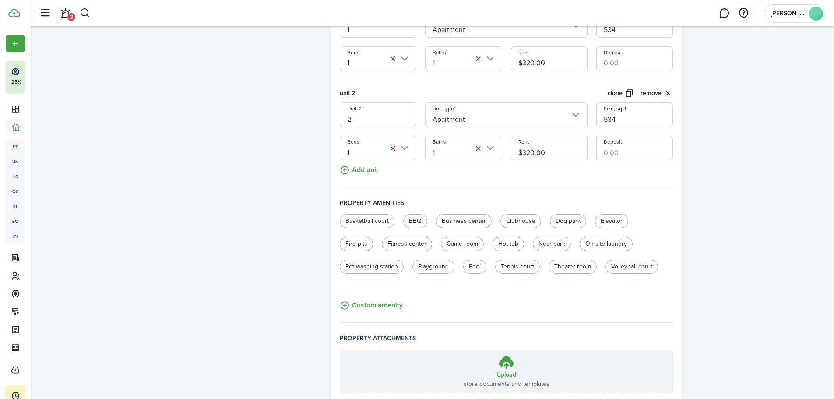
drag, startPoint x: 552, startPoint y: 151, endPoint x: 493, endPoint y: 171, distance: 62.0
click at [493, 171] on fieldset "Units information unit 1 clone remove Unit # 1 Unit type Apartment Size, sq.ft …" at bounding box center [507, 84] width 334 height 207
type input "$400.00"
click at [626, 151] on input "Deposit" at bounding box center [634, 148] width 77 height 25
click at [623, 151] on input "Deposit" at bounding box center [634, 148] width 77 height 25
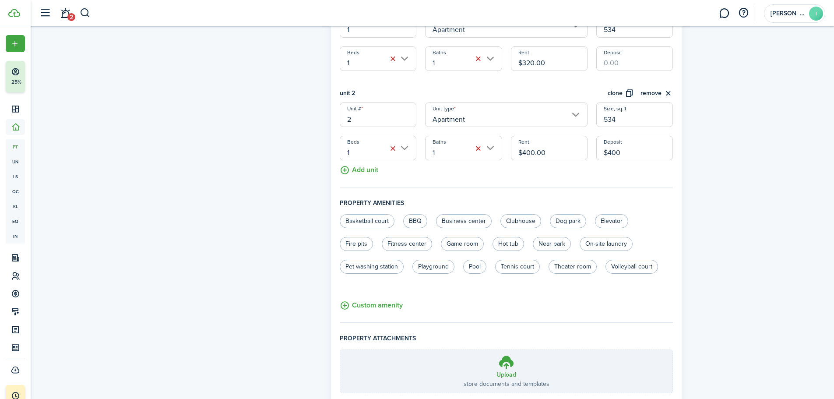
type input "$400.00"
click at [635, 184] on fieldset "Units information unit 1 clone remove Unit # 1 Unit type Apartment Size, sq.ft …" at bounding box center [507, 84] width 334 height 207
click at [622, 92] on button "clone" at bounding box center [621, 93] width 26 height 10
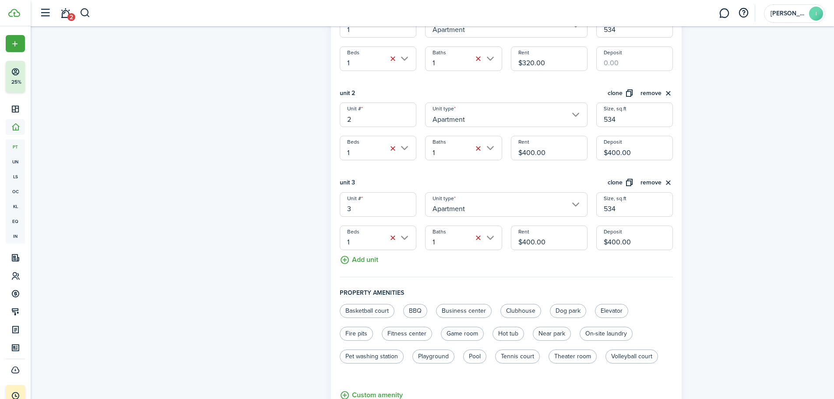
click at [527, 239] on input "$400.00" at bounding box center [549, 237] width 77 height 25
type input "$475.00"
click at [621, 181] on button "clone" at bounding box center [621, 183] width 26 height 10
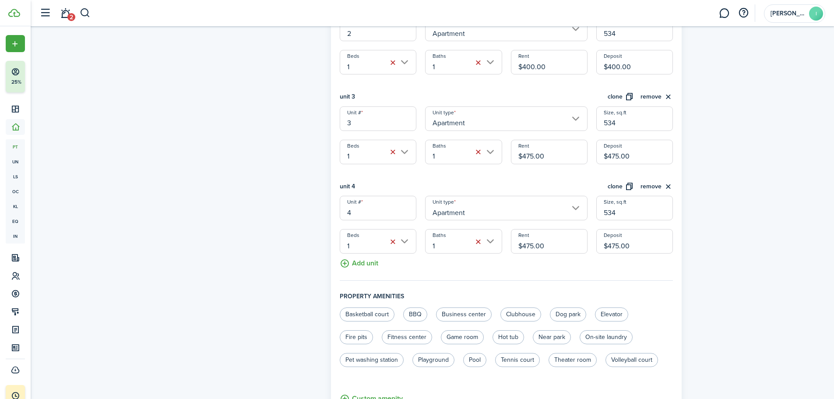
scroll to position [394, 0]
click at [525, 245] on input "$475.00" at bounding box center [549, 239] width 77 height 25
type input "$375.00"
click at [611, 243] on input "$475.00" at bounding box center [634, 239] width 77 height 25
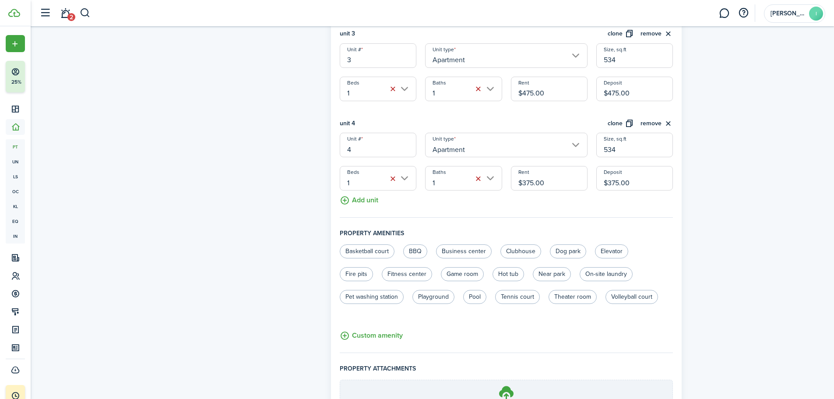
scroll to position [481, 0]
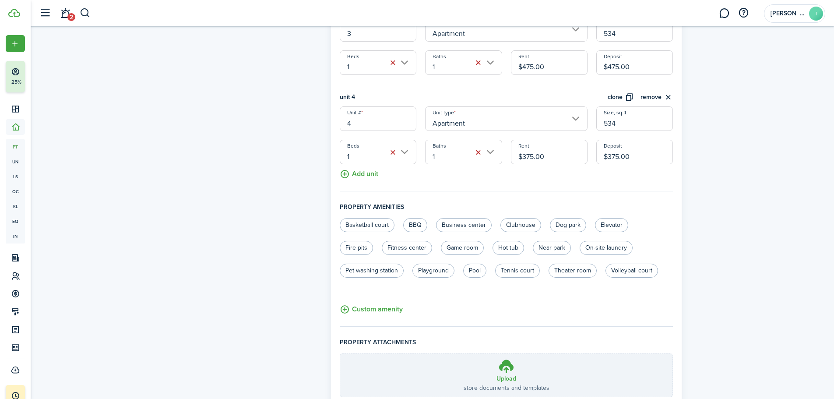
type input "$375.00"
click at [620, 96] on button "clone" at bounding box center [621, 97] width 26 height 10
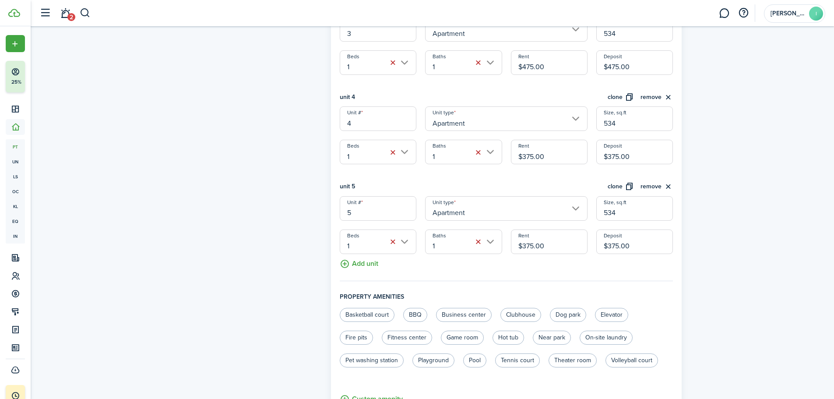
click at [622, 213] on input "534" at bounding box center [634, 208] width 77 height 25
type input "460"
click at [528, 250] on input "$375.00" at bounding box center [549, 241] width 77 height 25
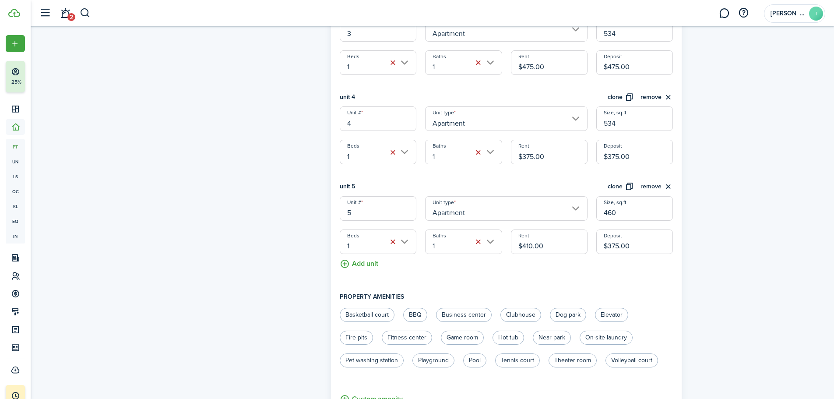
drag, startPoint x: 607, startPoint y: 246, endPoint x: 644, endPoint y: 239, distance: 37.7
click at [644, 239] on input "$375.00" at bounding box center [634, 241] width 77 height 25
drag, startPoint x: 523, startPoint y: 244, endPoint x: 582, endPoint y: 231, distance: 60.5
click at [582, 231] on input "$410.00" at bounding box center [549, 241] width 77 height 25
type input "$425.00"
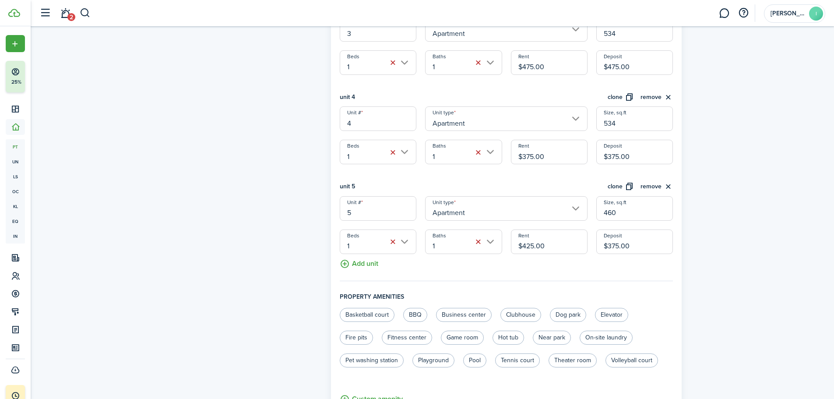
drag, startPoint x: 608, startPoint y: 247, endPoint x: 635, endPoint y: 239, distance: 27.8
click at [635, 239] on input "$375.00" at bounding box center [634, 241] width 77 height 25
type input "$425.00"
click at [597, 281] on fieldset "Units information unit 1 clone remove Unit # 1 Unit type Apartment Size, sq.ft …" at bounding box center [507, 43] width 334 height 475
click at [613, 184] on button "clone" at bounding box center [621, 187] width 26 height 10
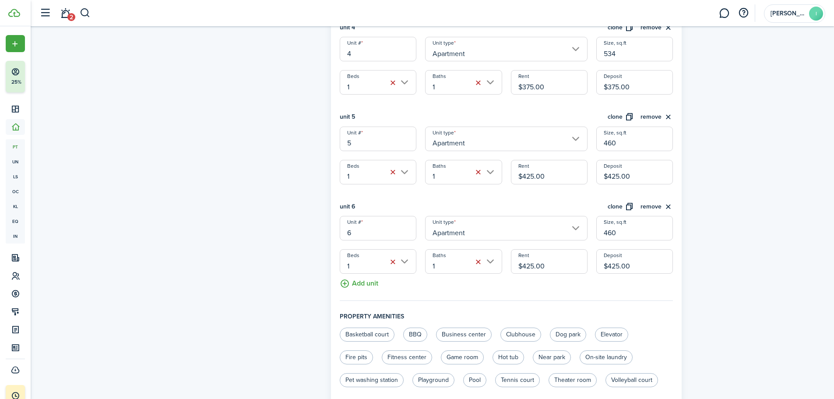
scroll to position [613, 0]
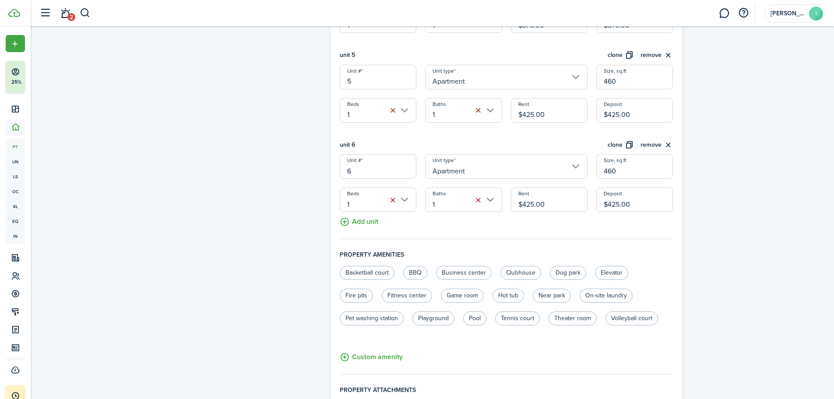
click at [617, 144] on button "clone" at bounding box center [621, 145] width 26 height 10
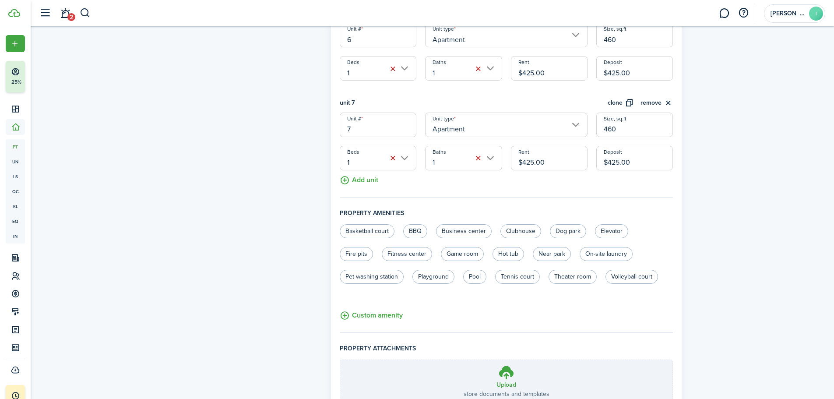
click at [371, 162] on input "1" at bounding box center [378, 158] width 77 height 25
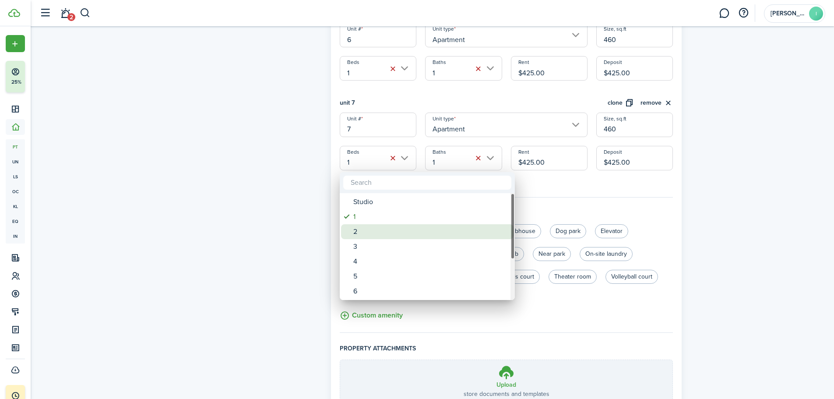
click at [360, 233] on div "2" at bounding box center [430, 231] width 155 height 15
type input "2"
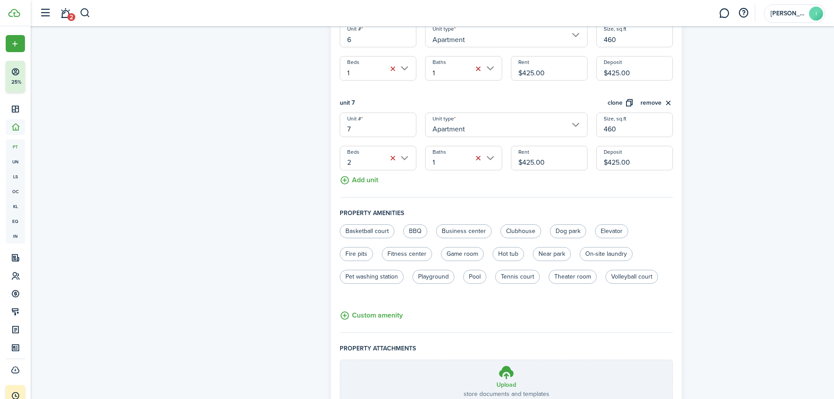
click at [619, 130] on input "460" at bounding box center [634, 124] width 77 height 25
type input "500"
drag, startPoint x: 523, startPoint y: 163, endPoint x: 546, endPoint y: 159, distance: 23.2
click at [546, 159] on input "$425.00" at bounding box center [549, 158] width 77 height 25
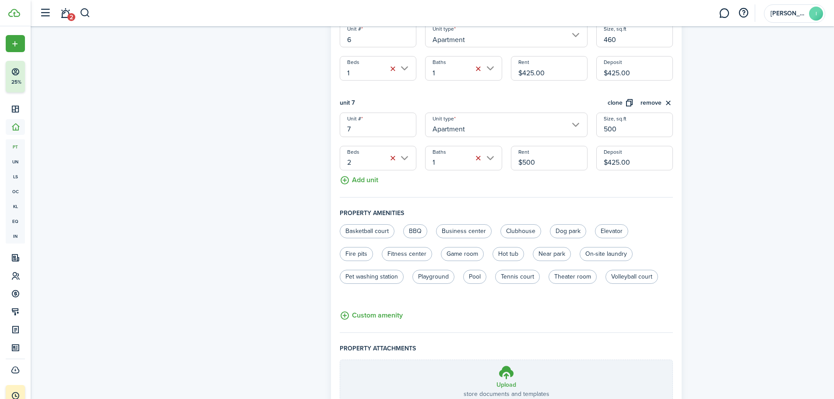
type input "$500.00"
drag, startPoint x: 609, startPoint y: 163, endPoint x: 644, endPoint y: 155, distance: 36.5
click at [645, 156] on input "$425.00" at bounding box center [634, 158] width 77 height 25
type input "$"
click at [621, 102] on button "clone" at bounding box center [621, 103] width 26 height 10
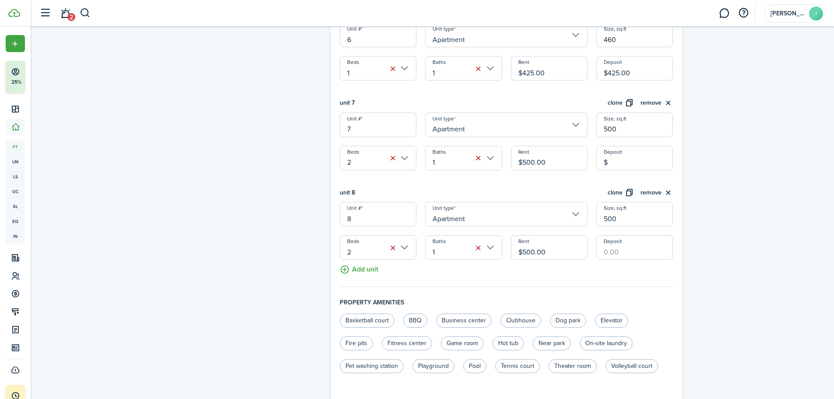
drag, startPoint x: 523, startPoint y: 251, endPoint x: 564, endPoint y: 247, distance: 41.3
click at [562, 247] on input "$500.00" at bounding box center [549, 247] width 77 height 25
type input "$"
click at [621, 193] on button "clone" at bounding box center [621, 193] width 26 height 10
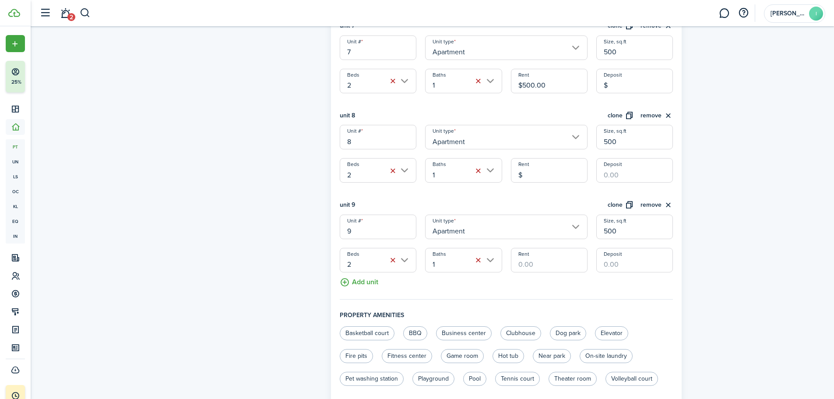
scroll to position [832, 0]
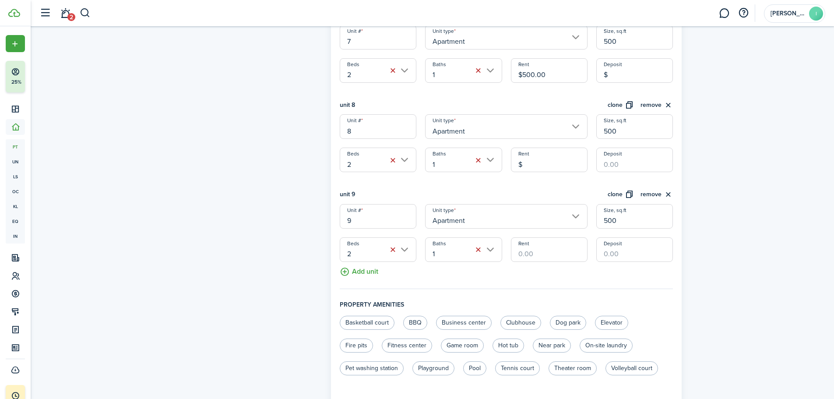
click at [608, 221] on input "500" at bounding box center [634, 216] width 77 height 25
type input "7"
click at [406, 249] on input "2" at bounding box center [378, 249] width 77 height 25
type input "477"
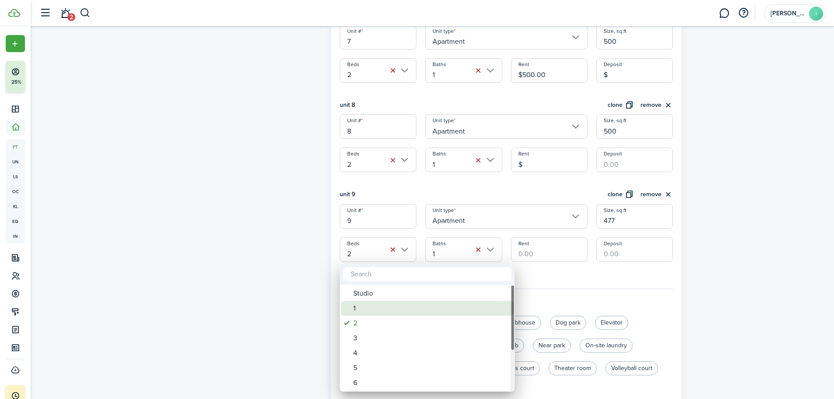
click at [356, 303] on div "1" at bounding box center [430, 308] width 155 height 15
type input "1"
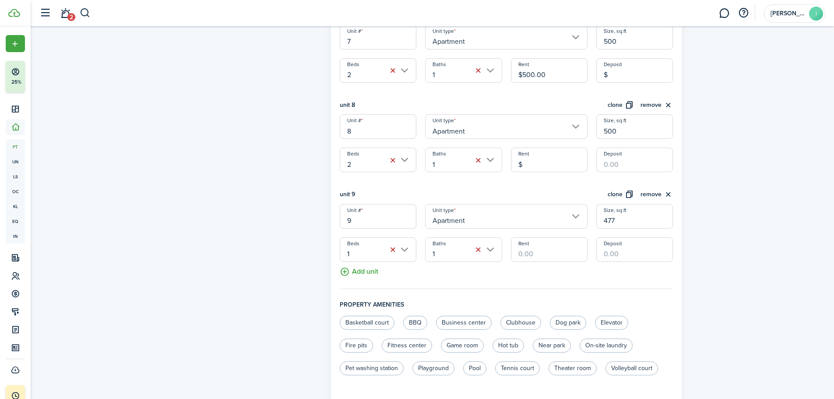
click at [534, 254] on input "Rent" at bounding box center [549, 249] width 77 height 25
type input "$475.00"
click at [617, 193] on button "clone" at bounding box center [621, 195] width 26 height 10
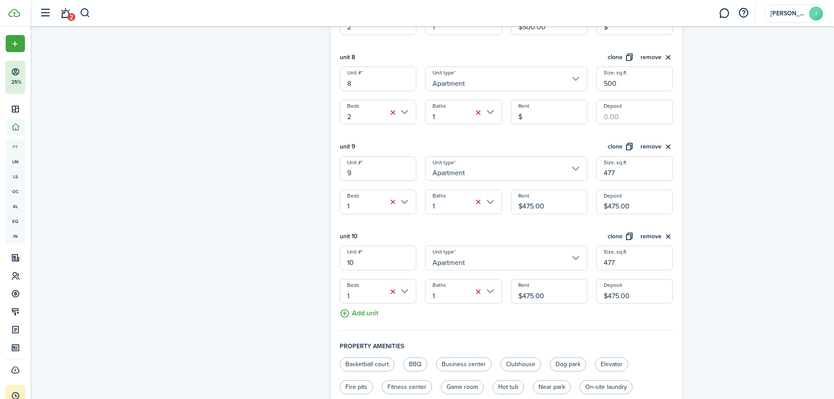
scroll to position [1007, 0]
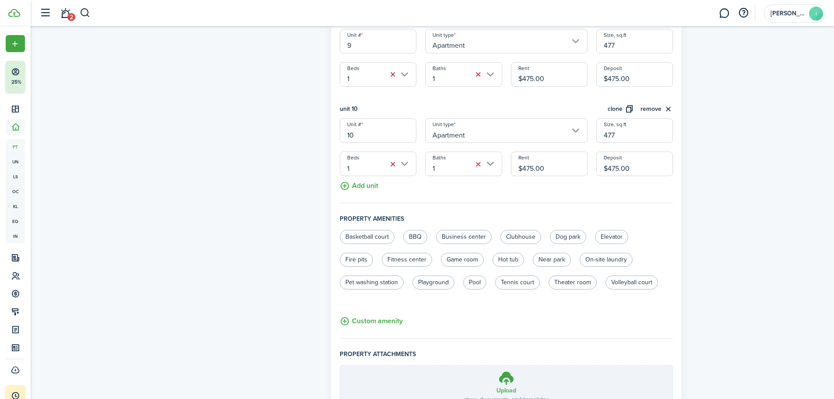
drag, startPoint x: 523, startPoint y: 168, endPoint x: 576, endPoint y: 173, distance: 54.1
click at [576, 173] on input "$475.00" at bounding box center [549, 163] width 77 height 25
type input "$350.00"
click at [617, 109] on button "clone" at bounding box center [621, 109] width 26 height 10
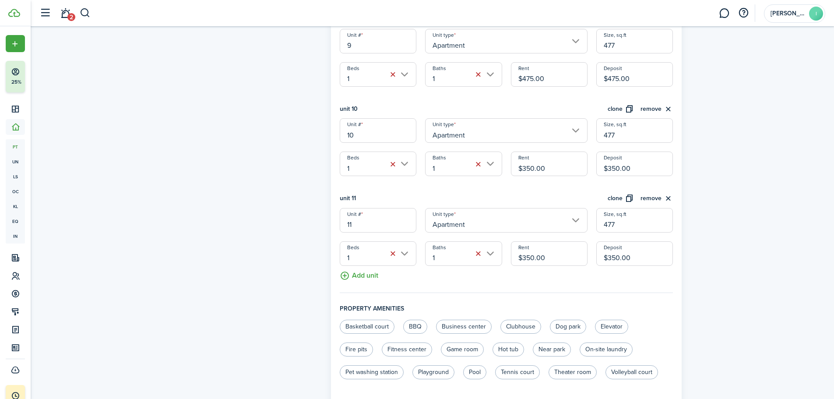
drag, startPoint x: 523, startPoint y: 258, endPoint x: 555, endPoint y: 250, distance: 32.9
click at [554, 250] on input "$350.00" at bounding box center [549, 253] width 77 height 25
type input "$425.00"
click at [618, 197] on button "clone" at bounding box center [621, 198] width 26 height 10
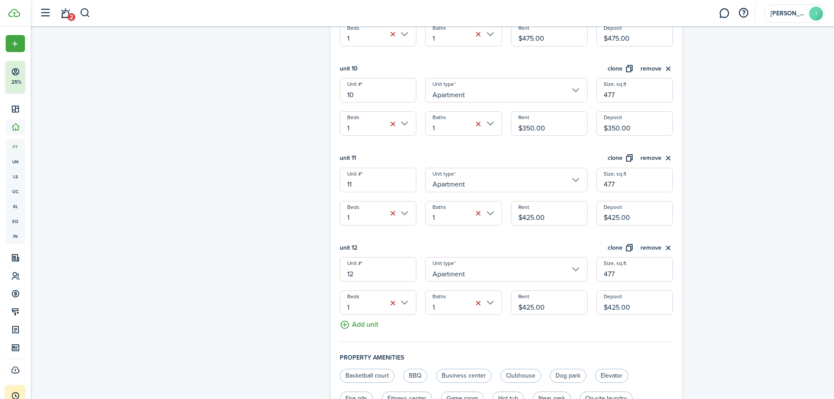
scroll to position [1182, 0]
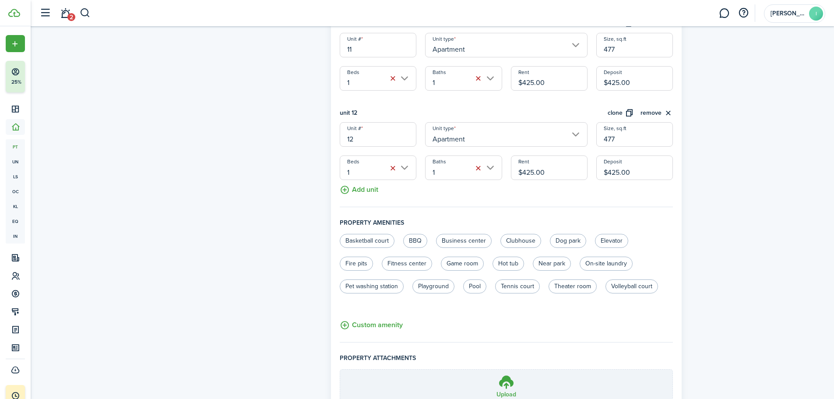
drag, startPoint x: 523, startPoint y: 174, endPoint x: 556, endPoint y: 169, distance: 34.0
click at [556, 169] on input "$425.00" at bounding box center [549, 167] width 77 height 25
type input "$360.00"
click at [616, 109] on button "clone" at bounding box center [621, 113] width 26 height 10
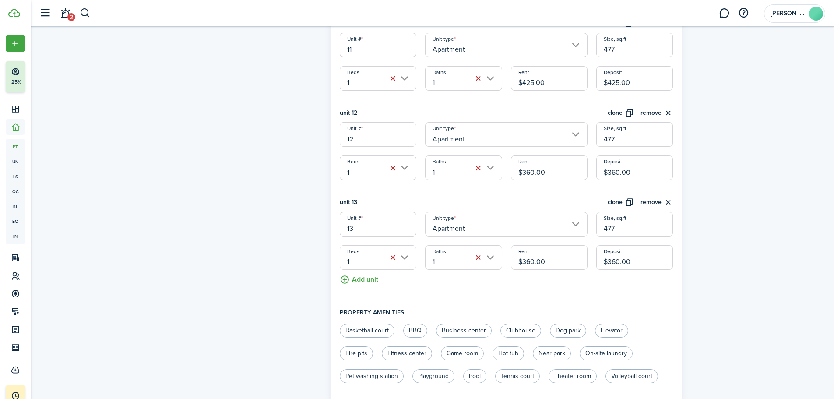
click at [615, 200] on button "clone" at bounding box center [621, 202] width 26 height 10
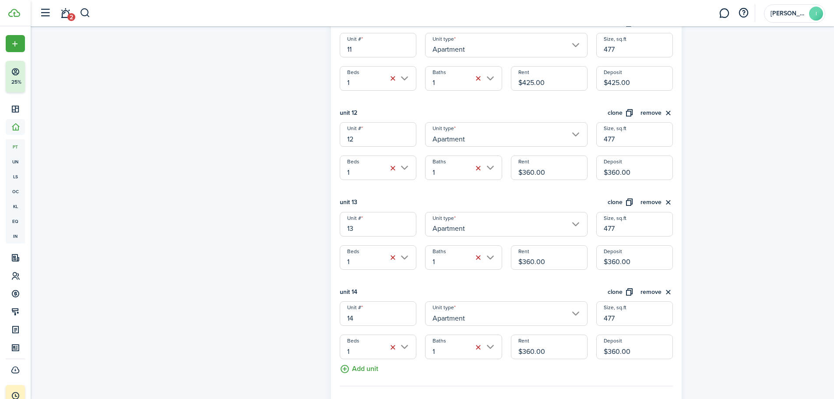
click at [615, 200] on button "clone" at bounding box center [621, 202] width 26 height 10
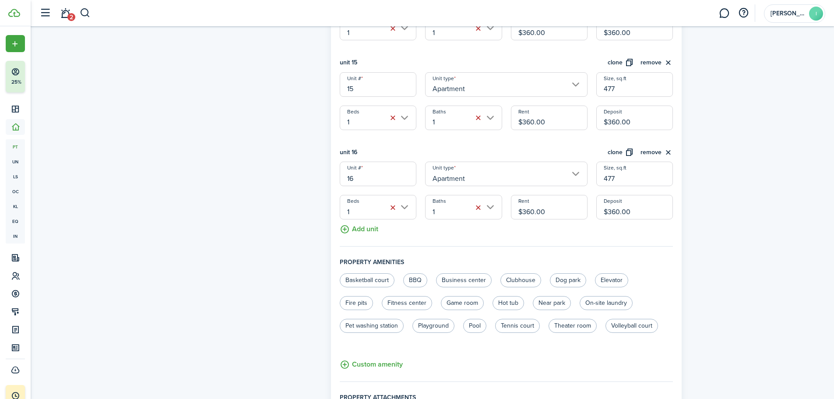
scroll to position [1532, 0]
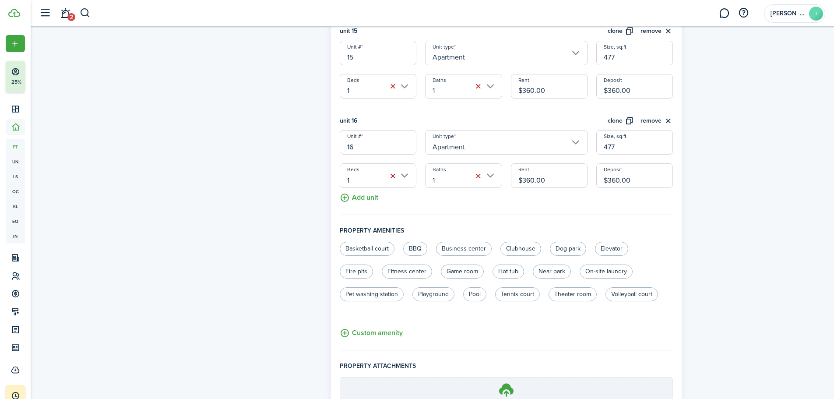
click at [617, 120] on button "clone" at bounding box center [621, 121] width 26 height 10
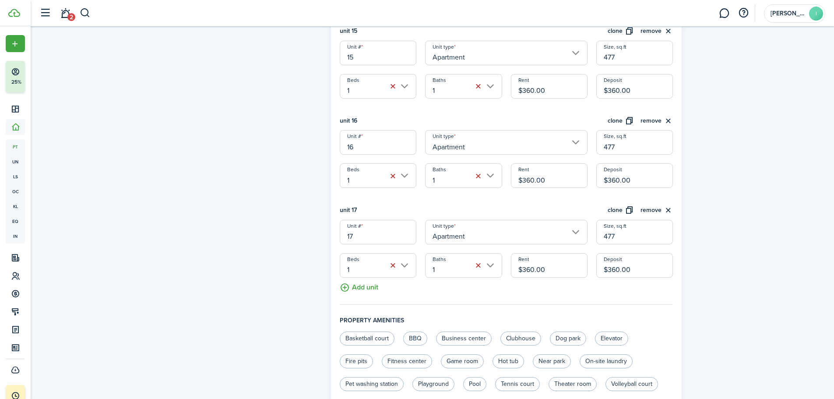
click at [617, 120] on button "clone" at bounding box center [621, 121] width 26 height 10
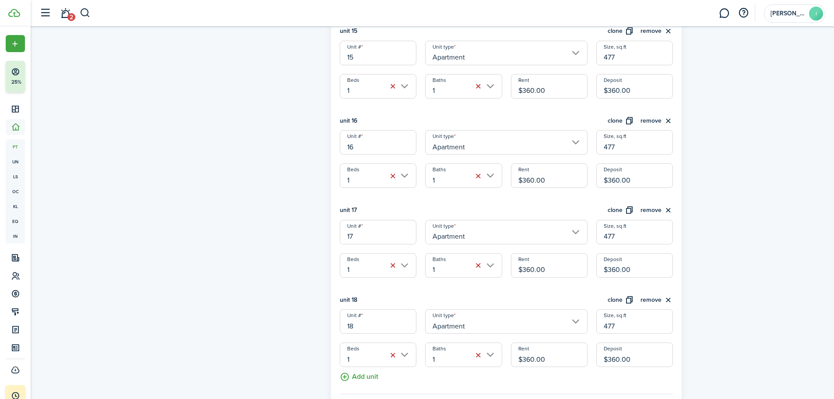
click at [617, 120] on button "clone" at bounding box center [621, 121] width 26 height 10
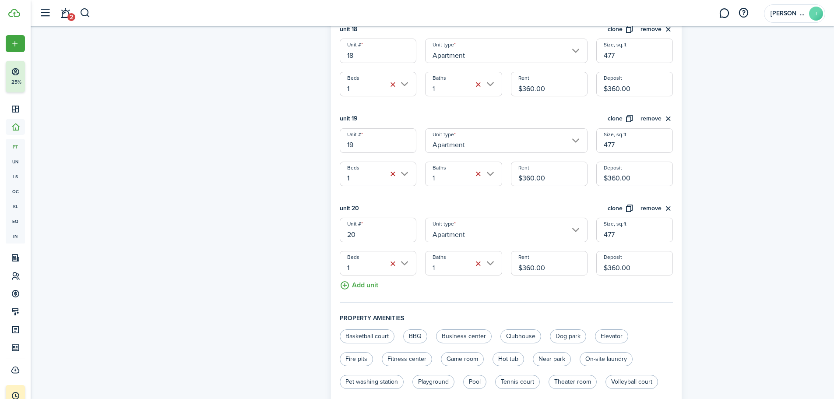
scroll to position [1838, 0]
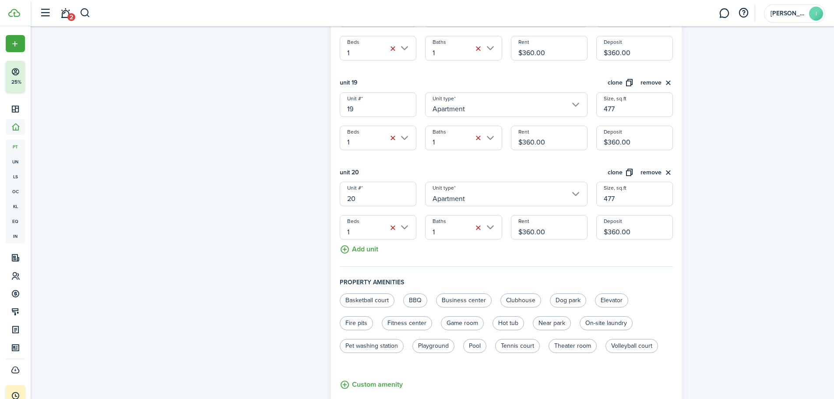
click at [618, 79] on button "clone" at bounding box center [621, 83] width 26 height 10
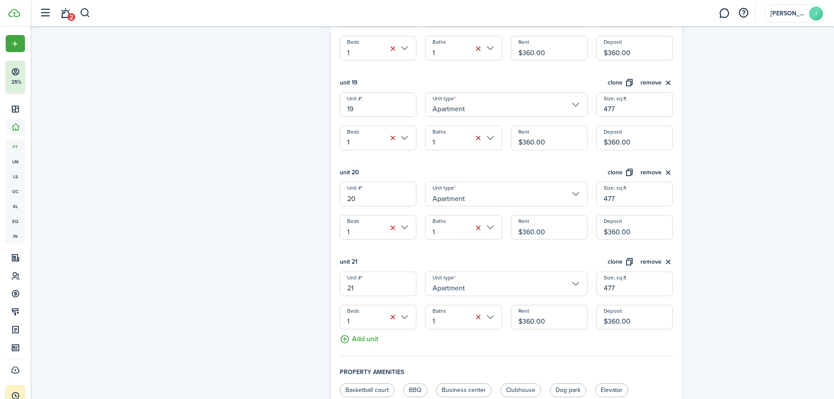
click at [618, 79] on button "clone" at bounding box center [621, 83] width 26 height 10
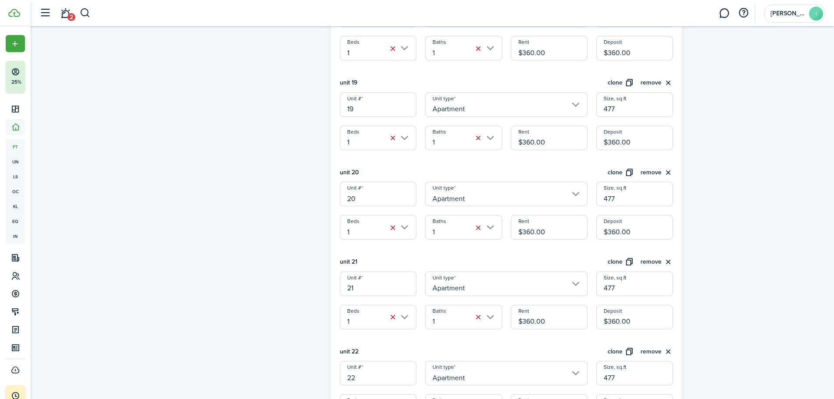
click at [618, 79] on button "clone" at bounding box center [621, 83] width 26 height 10
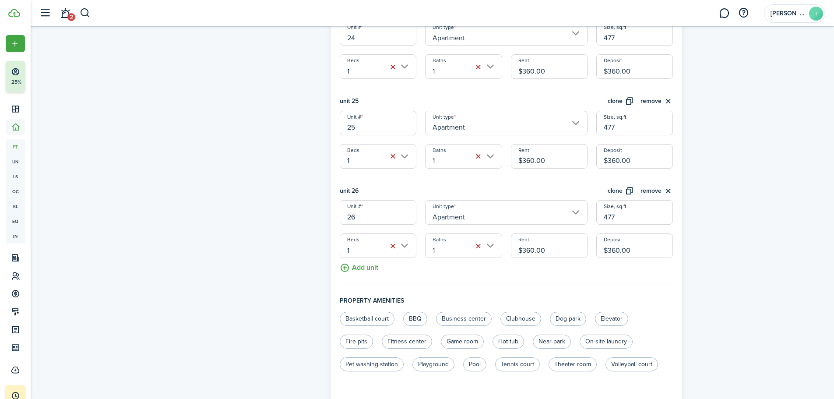
scroll to position [2407, 0]
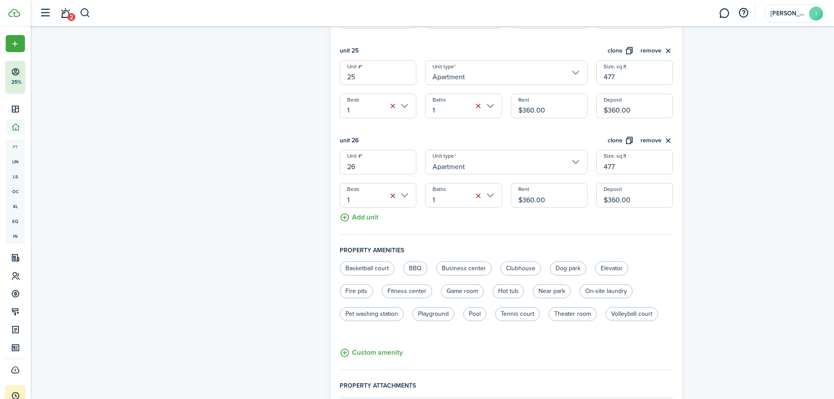
click at [619, 141] on button "clone" at bounding box center [621, 141] width 26 height 10
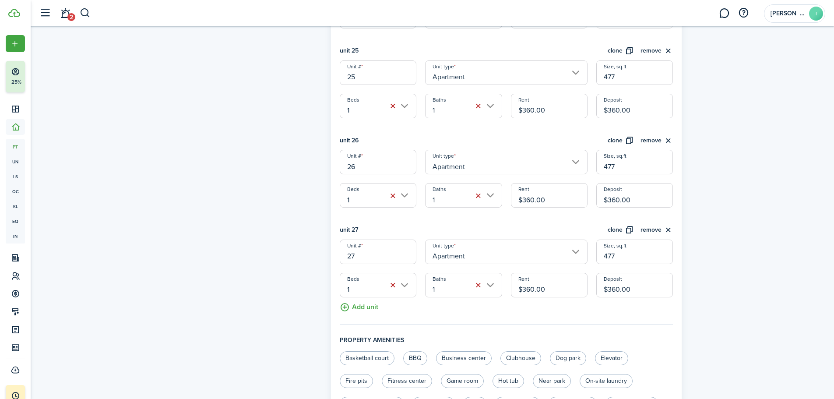
click at [619, 141] on button "clone" at bounding box center [621, 141] width 26 height 10
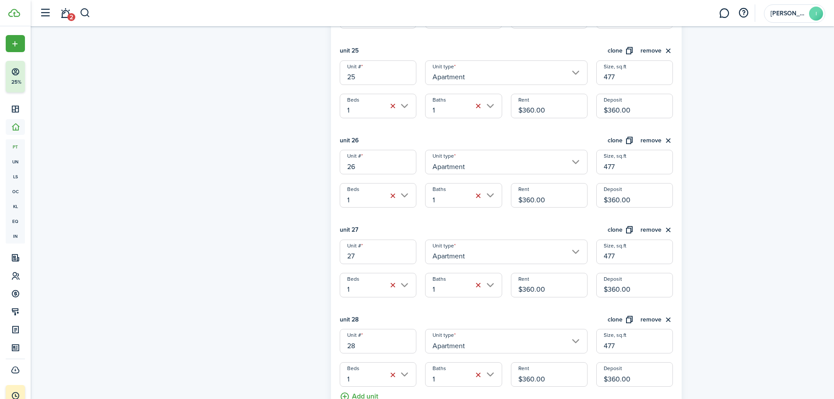
click at [619, 141] on button "clone" at bounding box center [621, 141] width 26 height 10
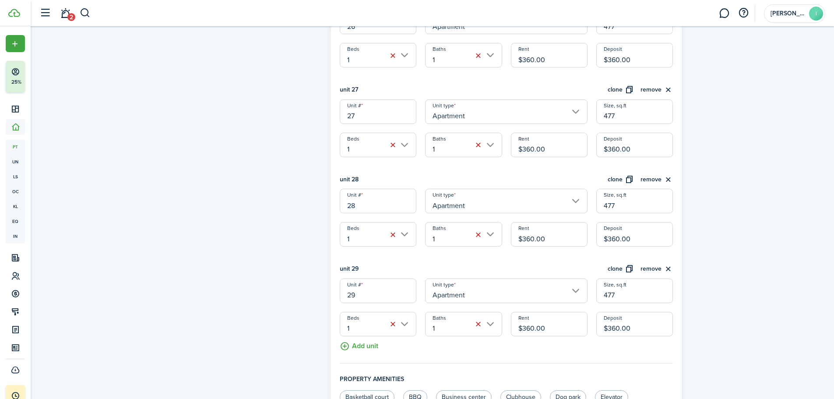
scroll to position [2582, 0]
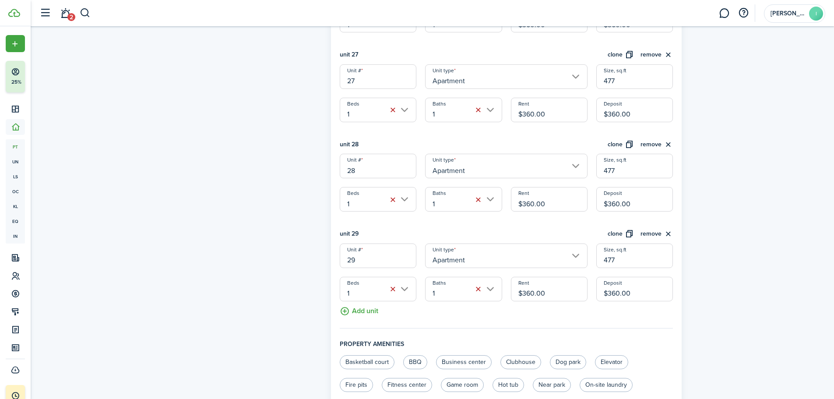
click at [610, 260] on input "477" at bounding box center [634, 255] width 77 height 25
type input "636"
click at [612, 232] on button "clone" at bounding box center [621, 234] width 26 height 10
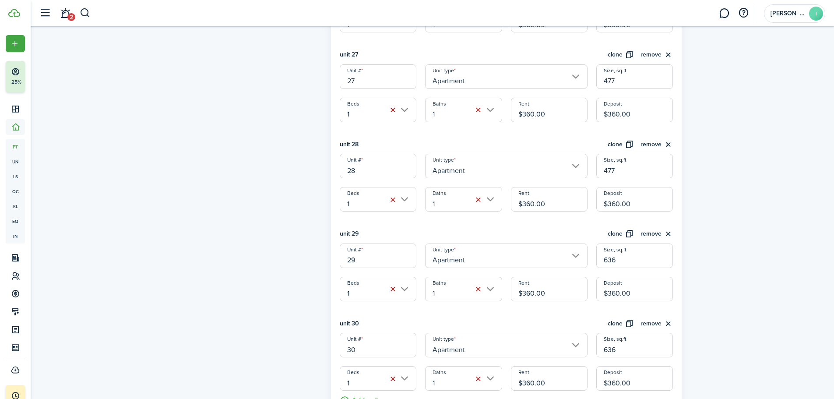
click at [612, 232] on button "clone" at bounding box center [621, 234] width 26 height 10
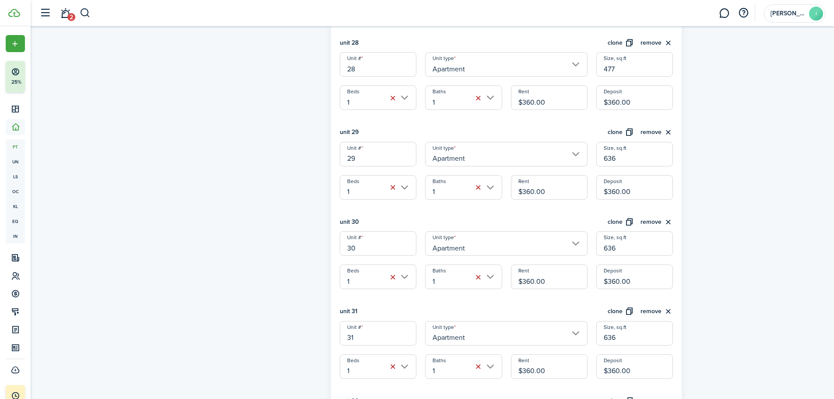
scroll to position [2670, 0]
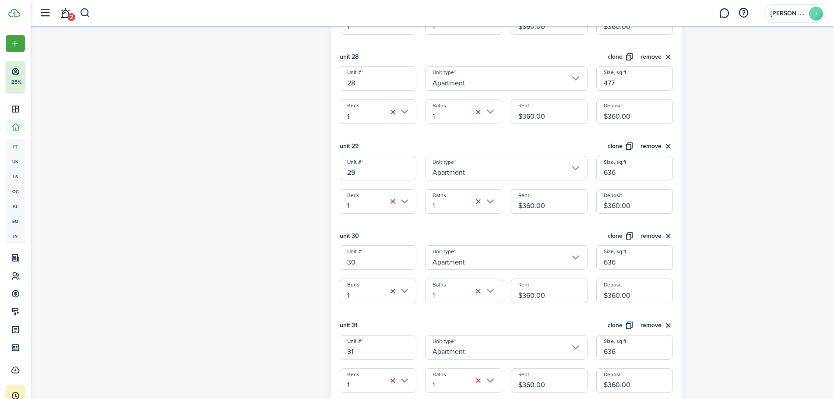
click at [359, 204] on input "1" at bounding box center [378, 201] width 77 height 25
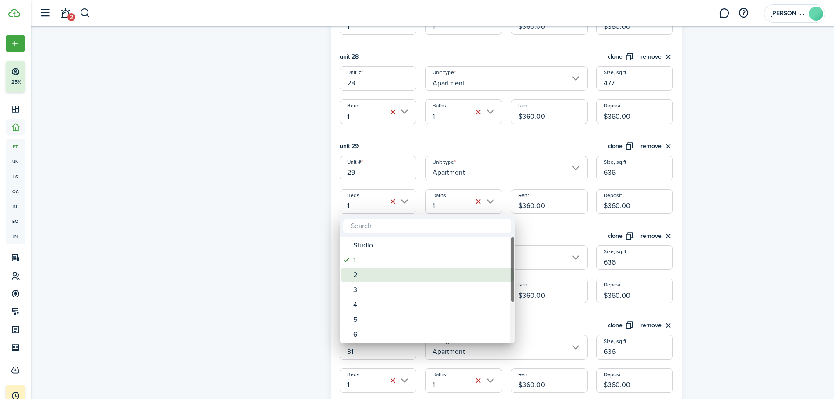
click at [362, 277] on div "2" at bounding box center [430, 274] width 155 height 15
type input "2"
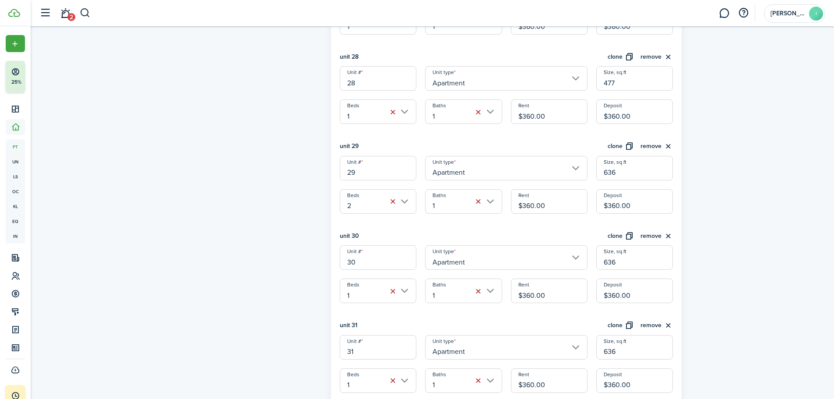
click at [362, 292] on input "1" at bounding box center [378, 290] width 77 height 25
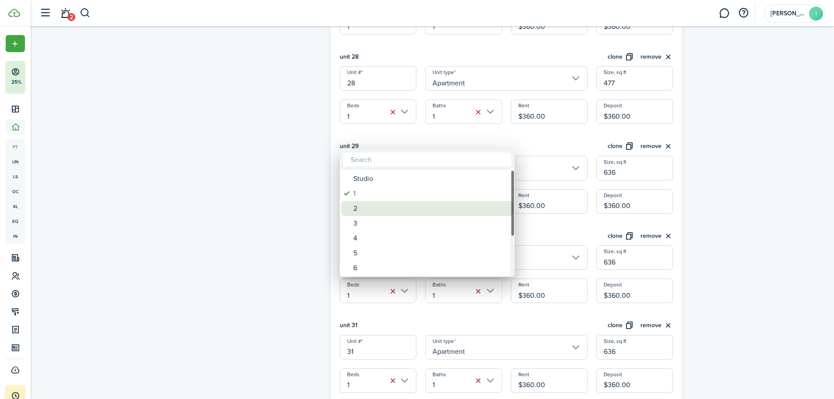
click at [367, 208] on div "2" at bounding box center [430, 208] width 155 height 15
type input "2"
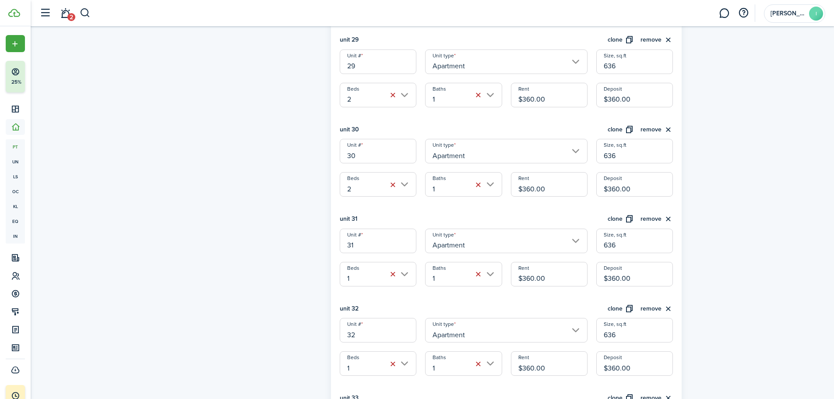
scroll to position [2801, 0]
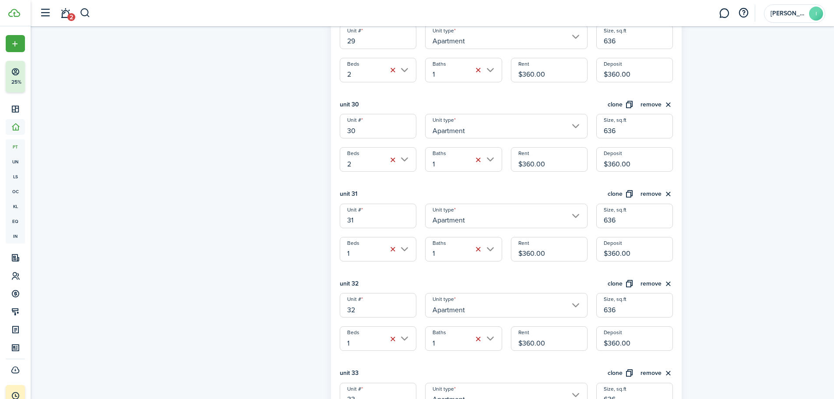
click at [365, 244] on input "1" at bounding box center [378, 249] width 77 height 25
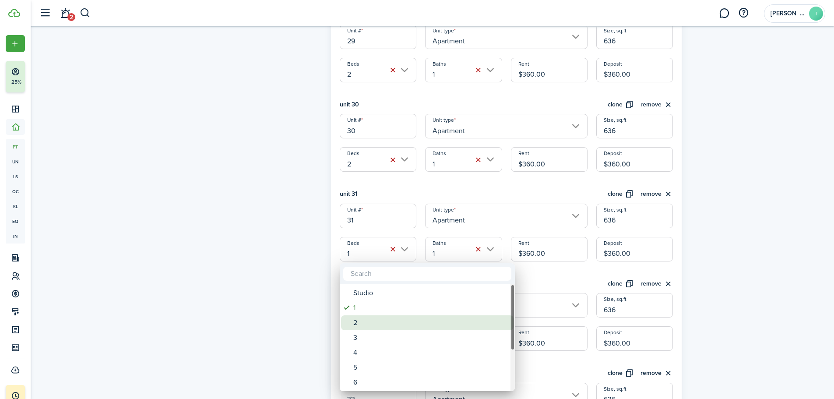
click at [367, 323] on div "2" at bounding box center [430, 322] width 155 height 15
type input "2"
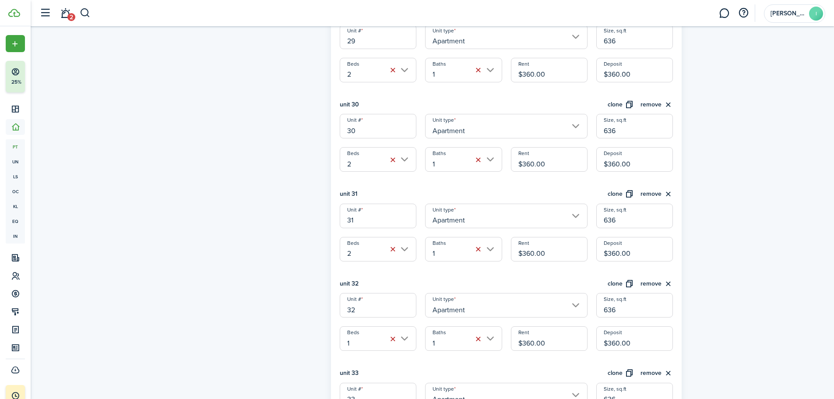
click at [364, 338] on input "1" at bounding box center [378, 338] width 77 height 25
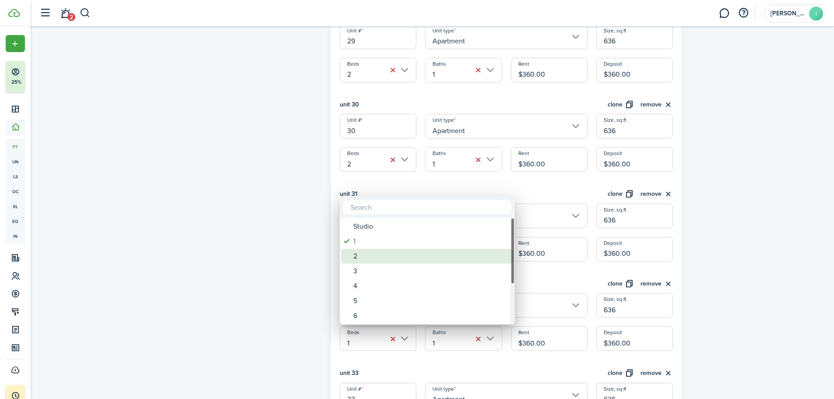
click at [369, 253] on div "2" at bounding box center [430, 256] width 155 height 15
type input "2"
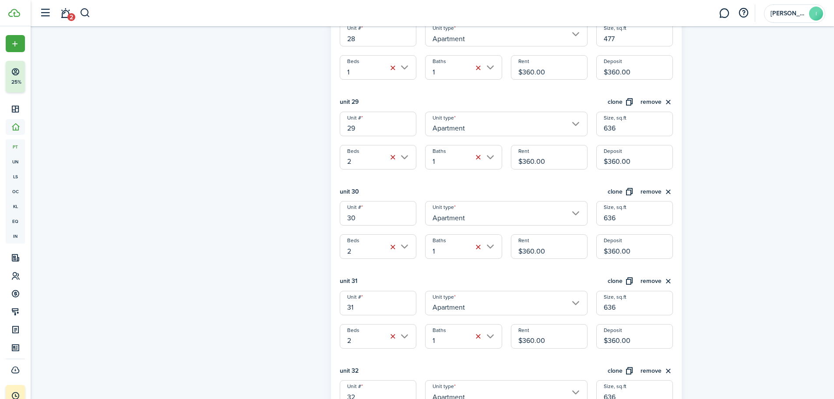
scroll to position [2714, 0]
click at [572, 155] on input "$360.00" at bounding box center [549, 157] width 77 height 25
type input "$525.00"
paste input "525"
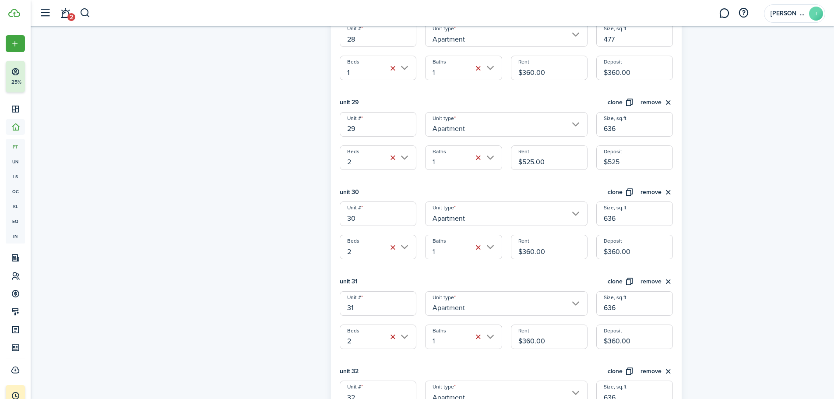
type input "$525.00"
click at [553, 253] on input "$360.00" at bounding box center [549, 247] width 77 height 25
paste input "525"
type input "$525.00"
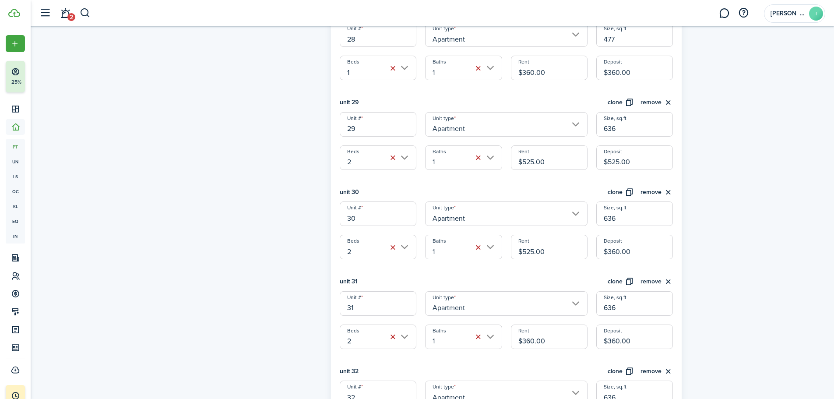
click at [643, 249] on input "$360.00" at bounding box center [634, 247] width 77 height 25
paste input "525"
type input "$525.00"
click at [548, 341] on input "$360.00" at bounding box center [549, 336] width 77 height 25
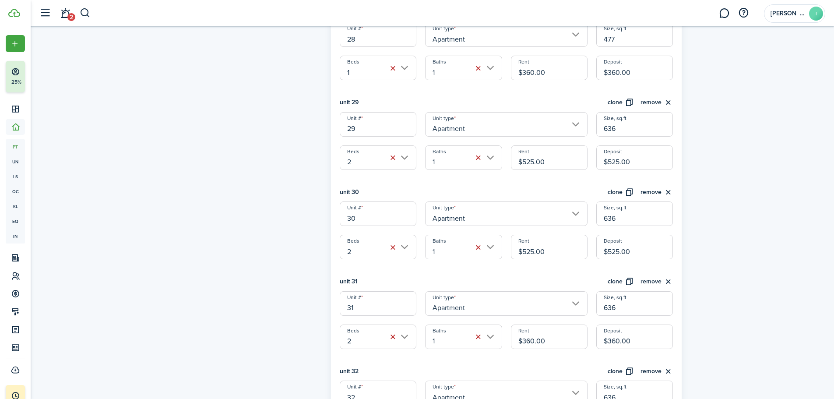
click at [548, 341] on input "$360.00" at bounding box center [549, 336] width 77 height 25
paste input "525"
type input "$525.00"
click at [661, 341] on input "$360.00" at bounding box center [634, 336] width 77 height 25
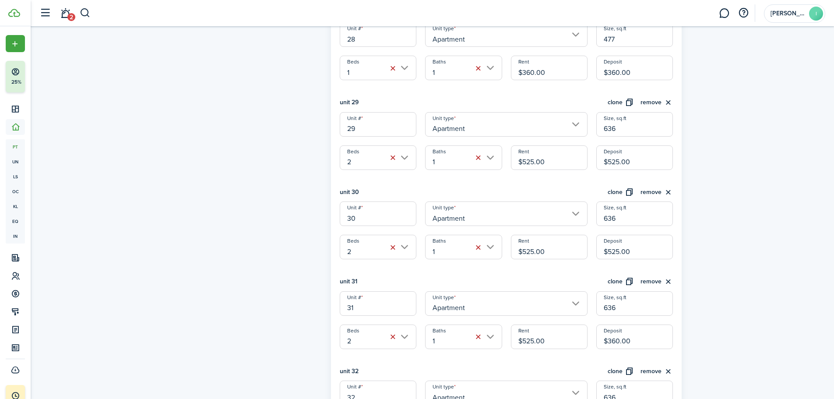
paste input "525"
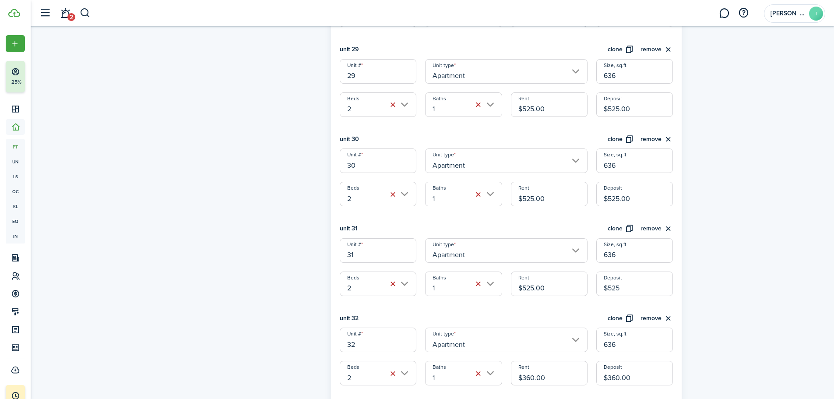
scroll to position [2845, 0]
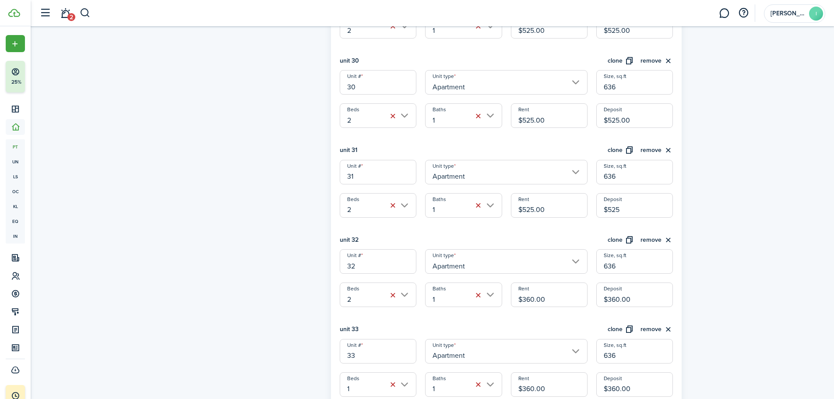
type input "$525.00"
click at [571, 295] on input "$360.00" at bounding box center [549, 294] width 77 height 25
paste input "525"
type input "$525.00"
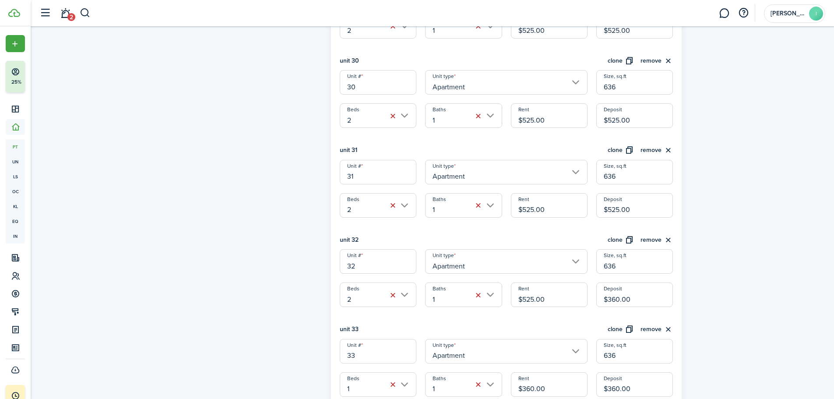
click at [639, 295] on input "$360.00" at bounding box center [634, 294] width 77 height 25
paste input "525"
type input "$525.00"
click at [580, 239] on div "unit 32 clone remove" at bounding box center [507, 242] width 334 height 14
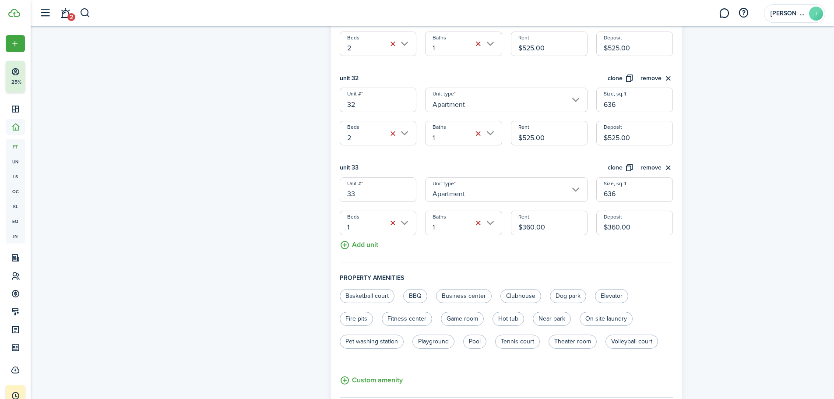
scroll to position [3020, 0]
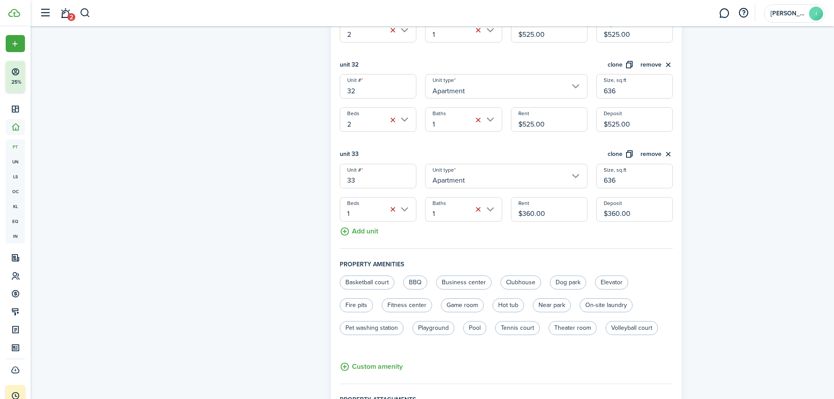
click at [560, 210] on input "$360.00" at bounding box center [549, 209] width 77 height 25
type input "$425.00"
click at [644, 216] on input "$360.00" at bounding box center [634, 209] width 77 height 25
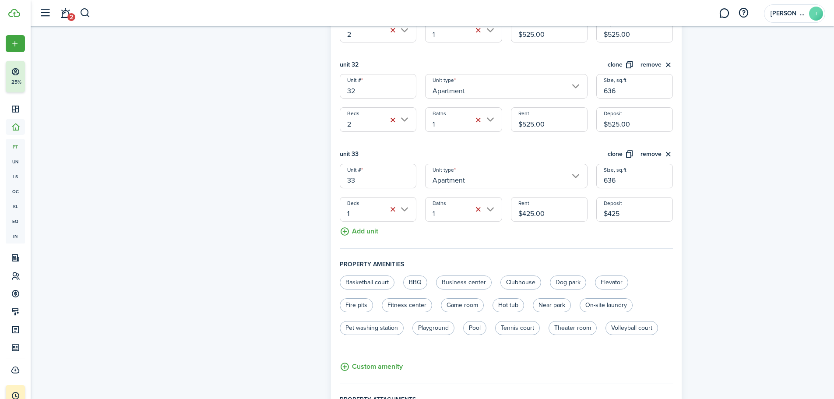
type input "$425.00"
click at [618, 152] on button "clone" at bounding box center [621, 154] width 26 height 10
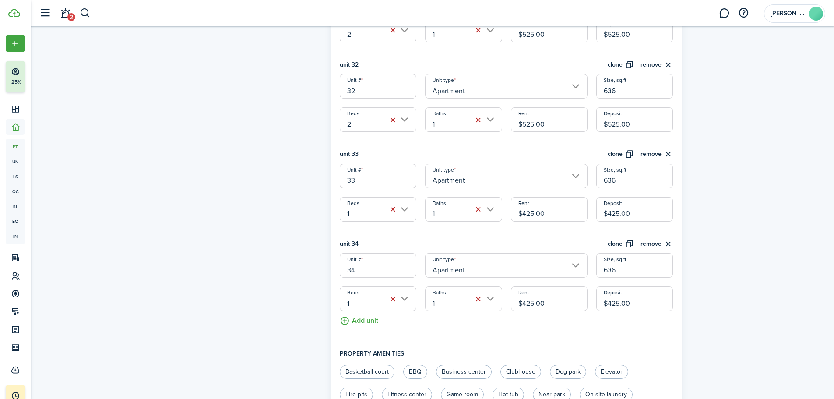
click at [609, 181] on input "636" at bounding box center [634, 176] width 77 height 25
type input "470"
click at [607, 269] on input "636" at bounding box center [634, 265] width 77 height 25
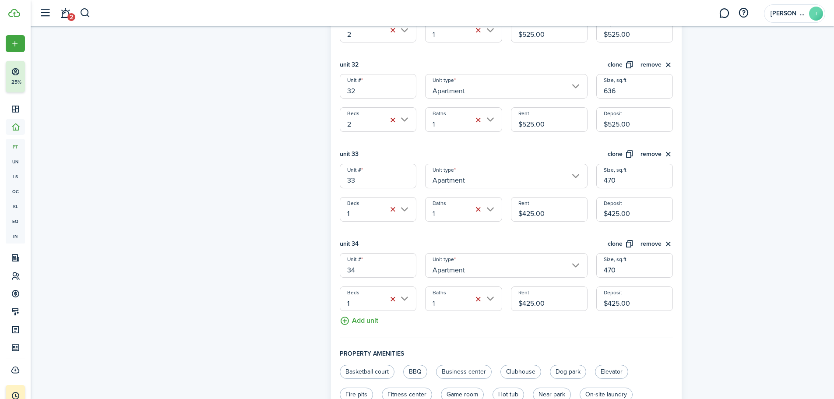
type input "470"
drag, startPoint x: 722, startPoint y: 268, endPoint x: 709, endPoint y: 232, distance: 38.6
click at [620, 244] on button "clone" at bounding box center [621, 244] width 26 height 10
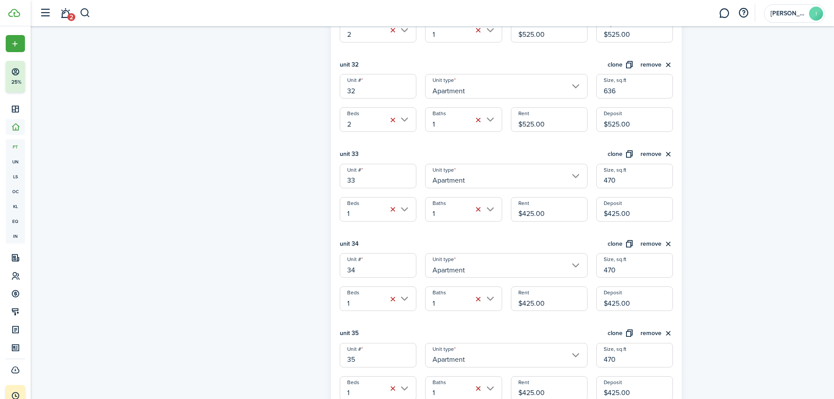
click at [620, 242] on button "clone" at bounding box center [621, 244] width 26 height 10
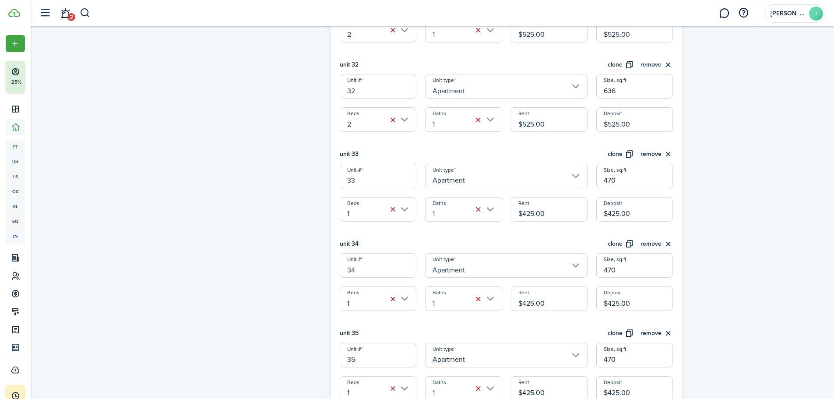
click at [620, 242] on button "clone" at bounding box center [621, 244] width 26 height 10
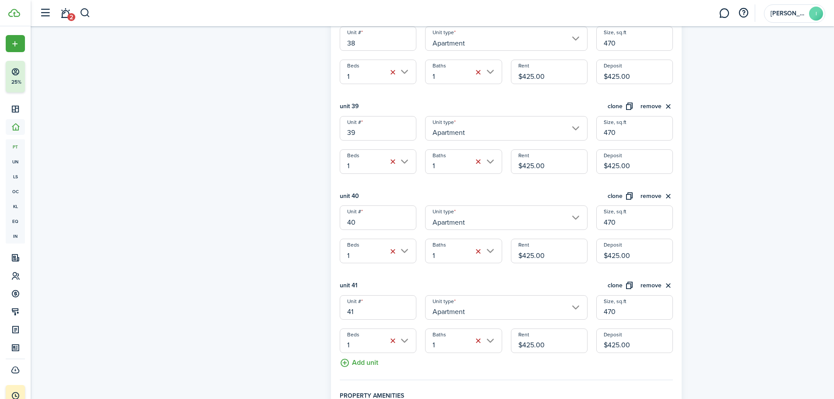
scroll to position [3633, 0]
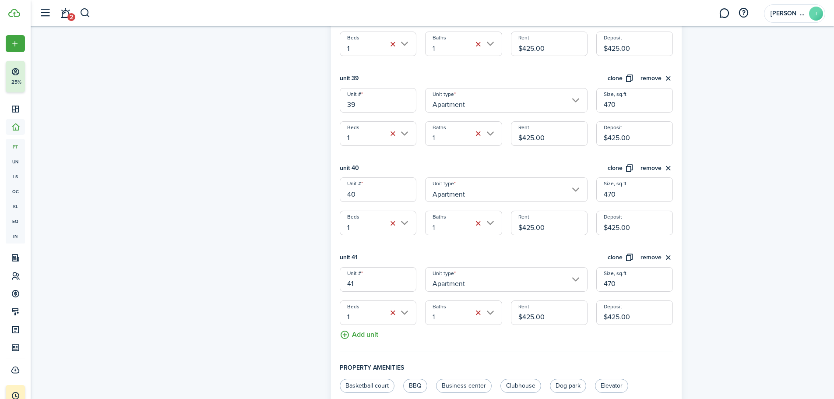
click at [621, 256] on button "clone" at bounding box center [621, 258] width 26 height 10
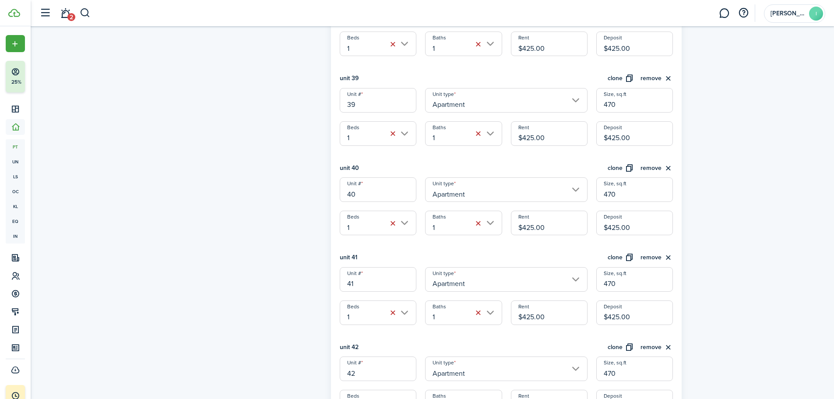
click at [621, 256] on button "clone" at bounding box center [621, 258] width 26 height 10
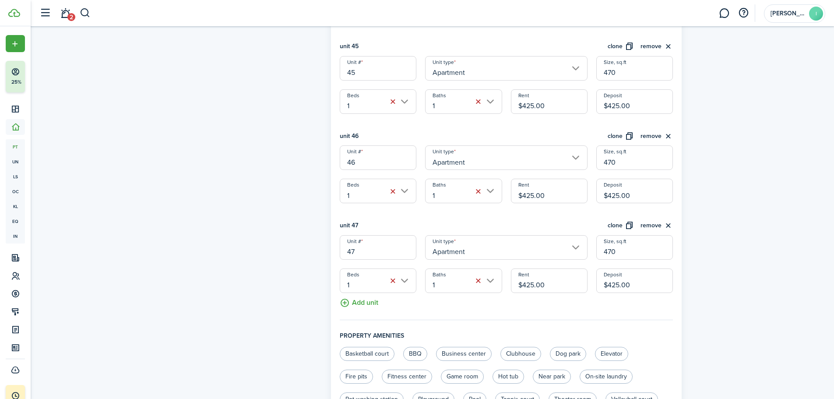
scroll to position [4246, 0]
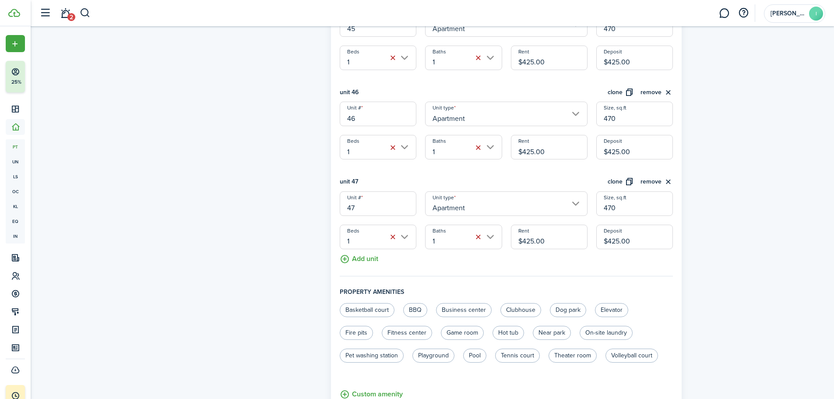
click at [621, 179] on button "clone" at bounding box center [621, 182] width 26 height 10
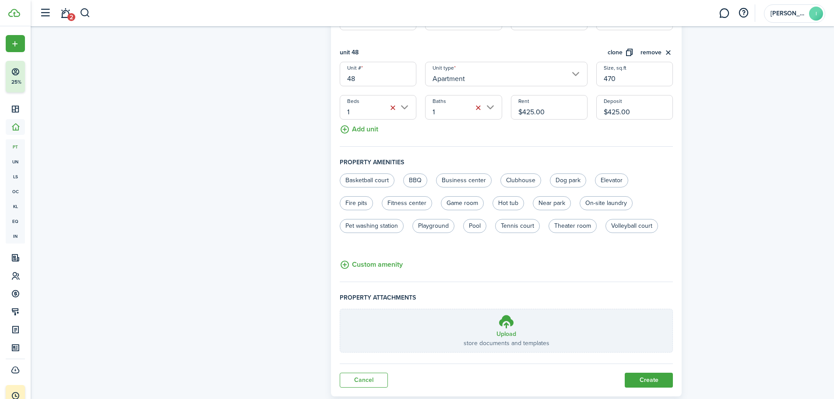
scroll to position [4486, 0]
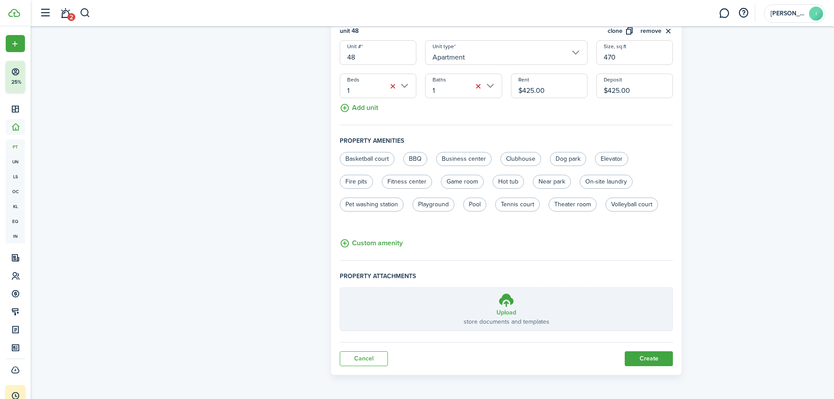
click at [644, 356] on button "Create" at bounding box center [649, 358] width 48 height 15
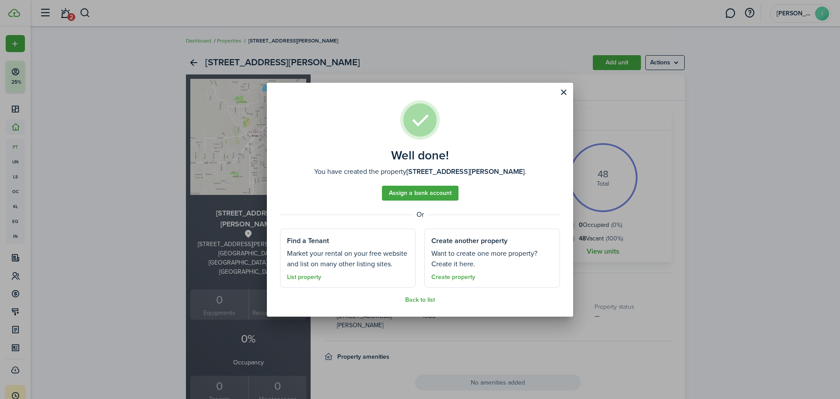
click at [563, 90] on button "Close modal" at bounding box center [563, 92] width 15 height 15
